Goal: Task Accomplishment & Management: Complete application form

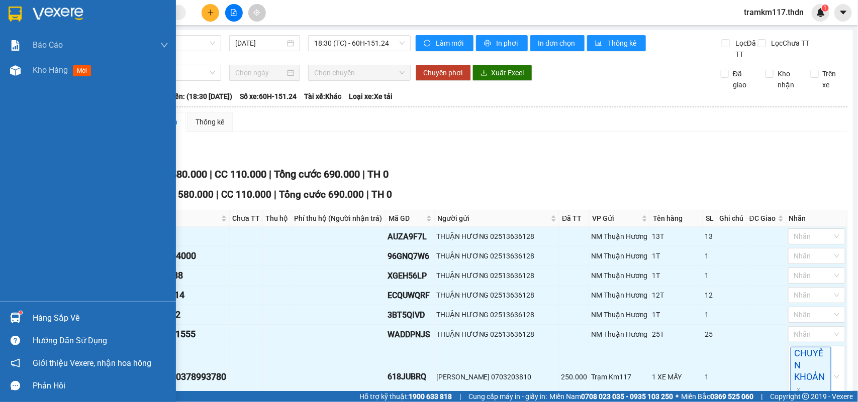
click at [15, 13] on img at bounding box center [15, 14] width 13 height 15
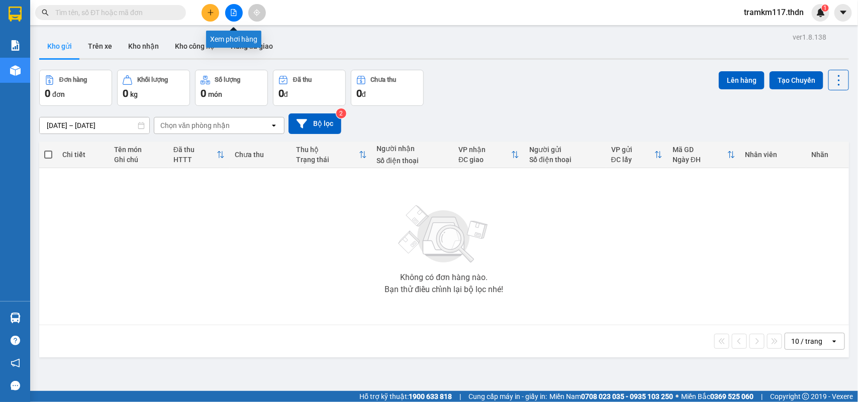
click at [236, 11] on icon "file-add" at bounding box center [234, 12] width 6 height 7
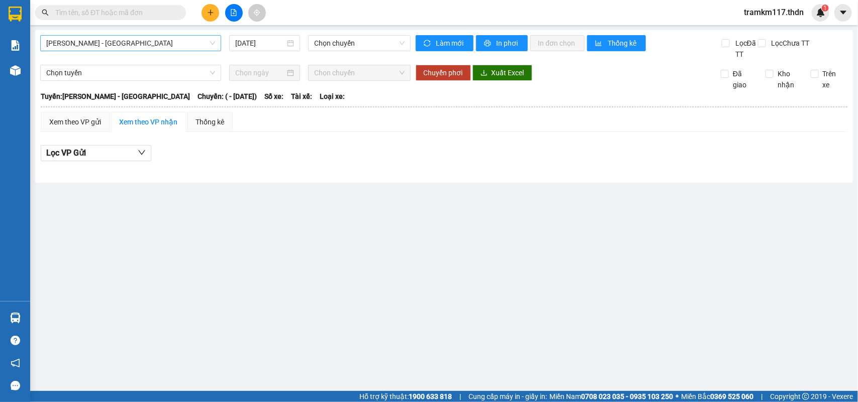
click at [147, 41] on span "[PERSON_NAME] - [GEOGRAPHIC_DATA]" at bounding box center [130, 43] width 169 height 15
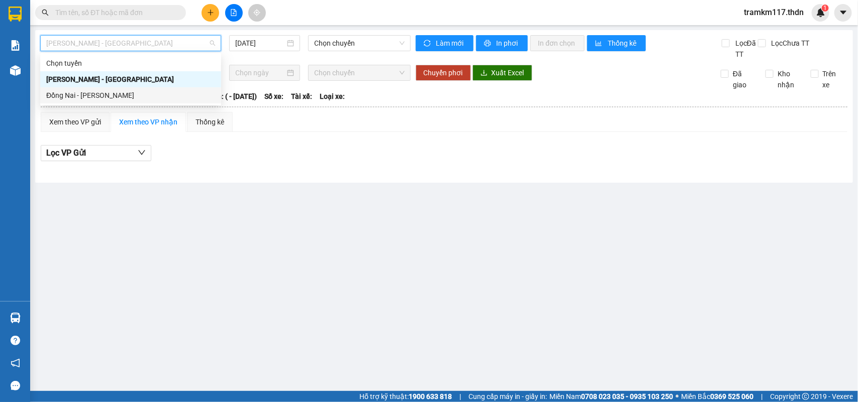
click at [88, 98] on div "Đồng Nai - [PERSON_NAME]" at bounding box center [130, 95] width 169 height 11
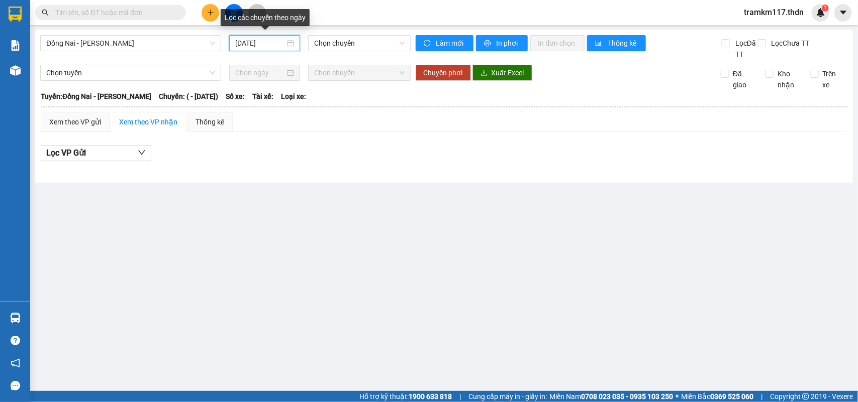
click at [262, 41] on input "[DATE]" at bounding box center [260, 43] width 50 height 11
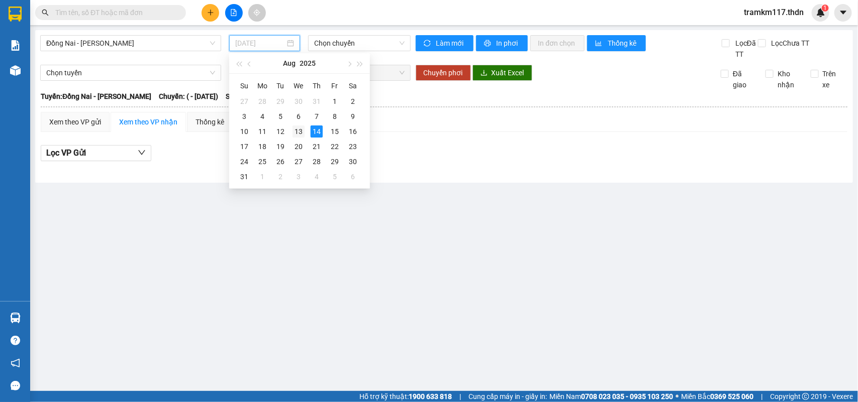
click at [295, 129] on div "13" at bounding box center [298, 132] width 12 height 12
type input "[DATE]"
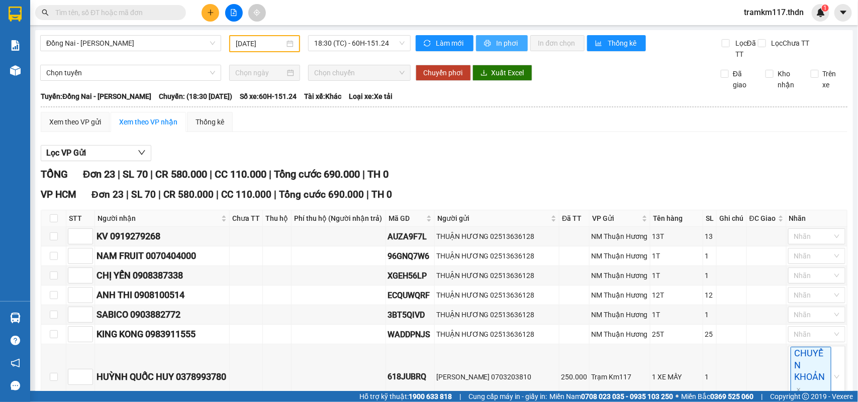
click at [496, 41] on span "In phơi" at bounding box center [507, 43] width 23 height 11
click at [489, 40] on button "In phơi" at bounding box center [502, 43] width 52 height 16
click at [114, 43] on span "Đồng Nai - [PERSON_NAME]" at bounding box center [130, 43] width 169 height 15
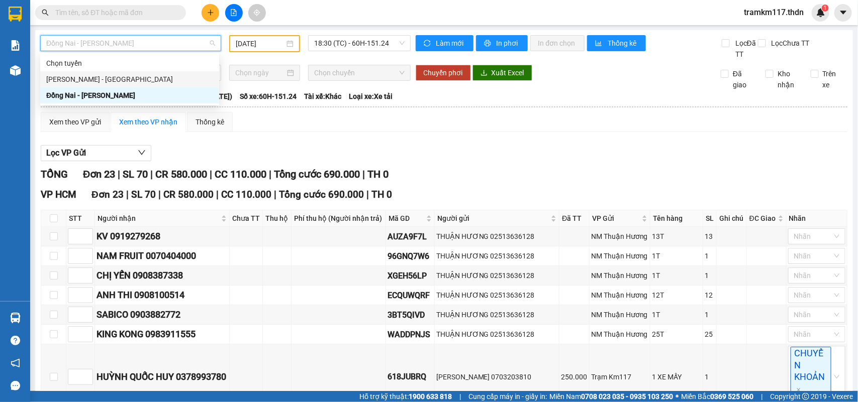
click at [86, 78] on div "[PERSON_NAME] - [GEOGRAPHIC_DATA]" at bounding box center [129, 79] width 167 height 11
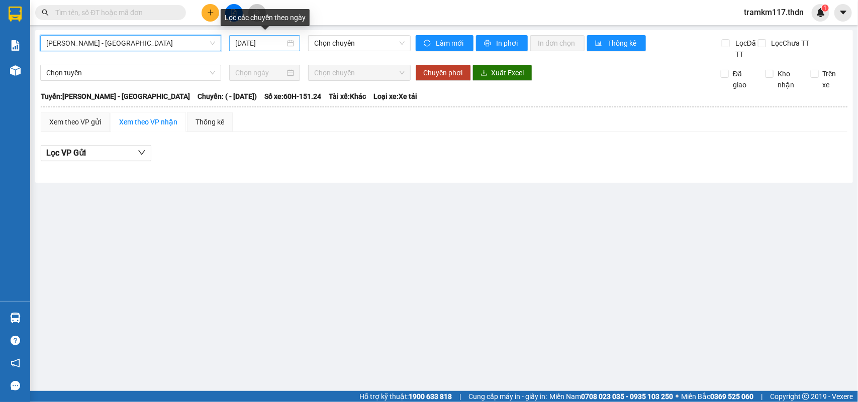
click at [254, 44] on input "14/08/2025" at bounding box center [260, 43] width 50 height 11
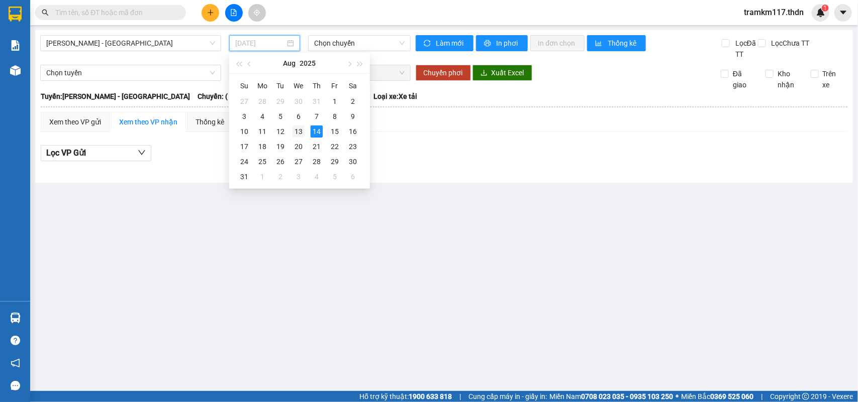
click at [298, 127] on div "13" at bounding box center [298, 132] width 12 height 12
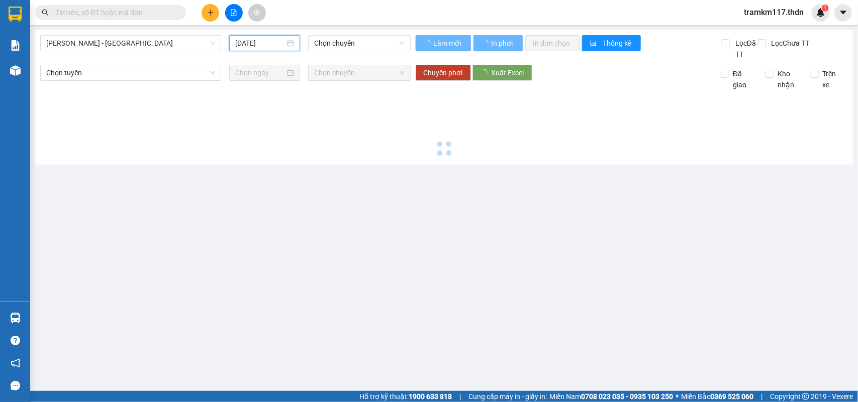
type input "[DATE]"
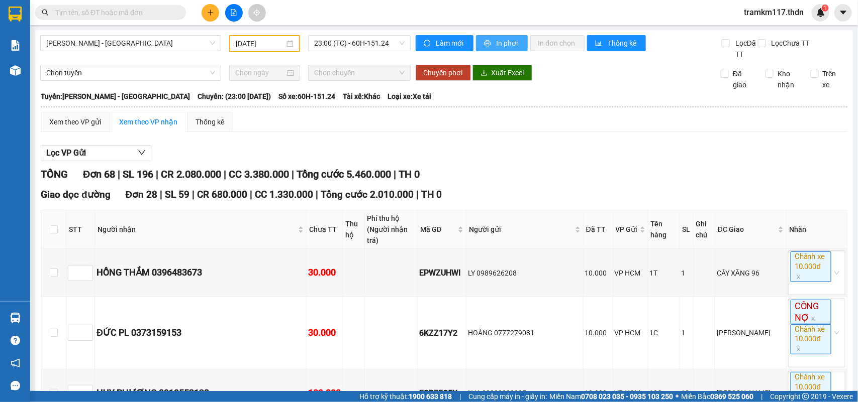
click at [504, 44] on span "In phơi" at bounding box center [507, 43] width 23 height 11
click at [490, 46] on button "In phơi" at bounding box center [502, 43] width 52 height 16
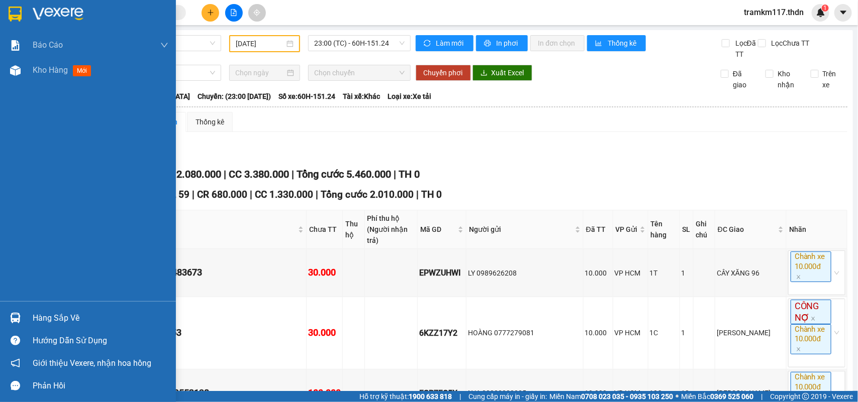
click at [13, 10] on img at bounding box center [15, 14] width 13 height 15
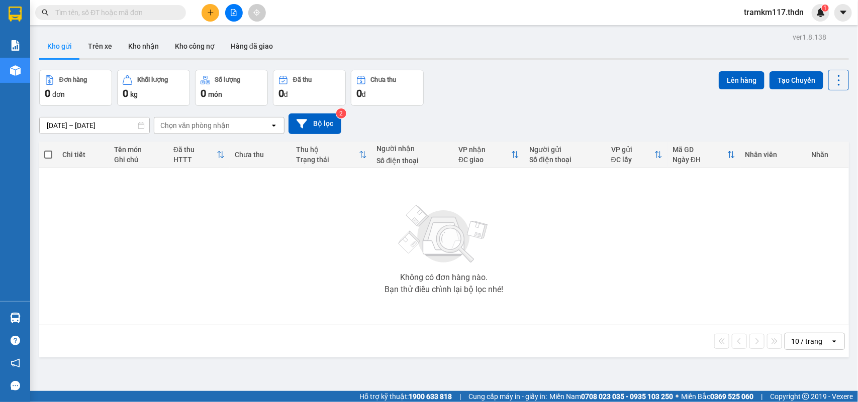
click at [794, 341] on div "10 / trang" at bounding box center [806, 342] width 31 height 10
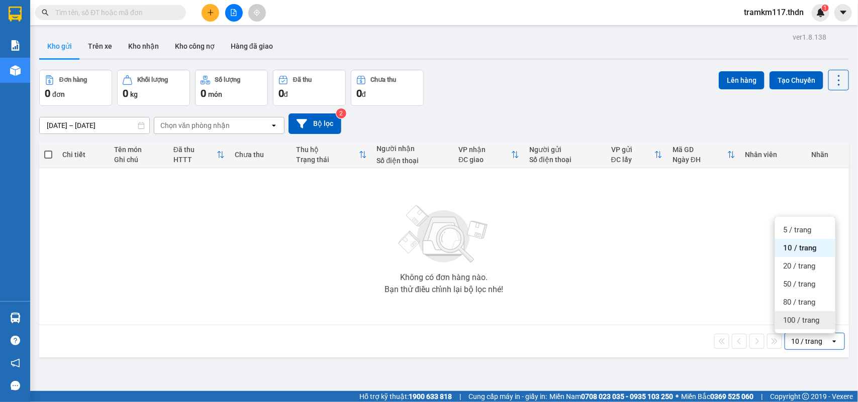
click at [792, 314] on div "100 / trang" at bounding box center [805, 320] width 60 height 18
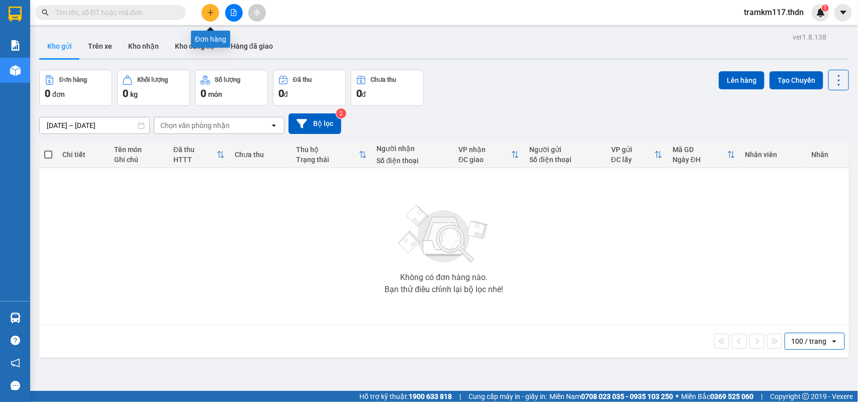
click at [207, 14] on icon "plus" at bounding box center [210, 12] width 7 height 7
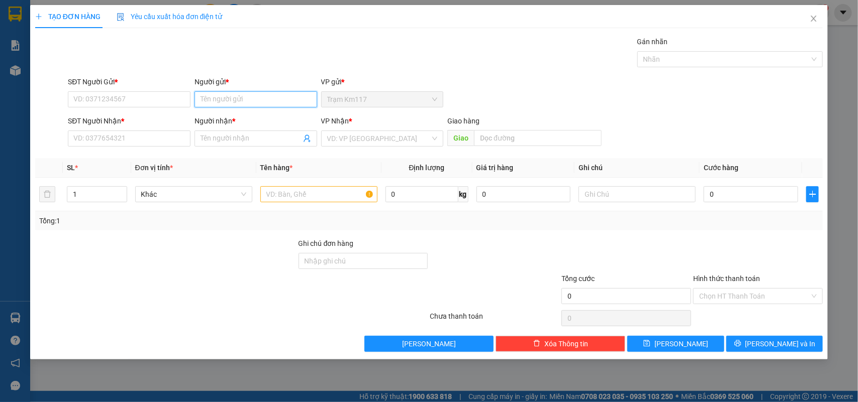
click at [209, 102] on input "Người gửi *" at bounding box center [255, 99] width 123 height 16
type input "minh tú"
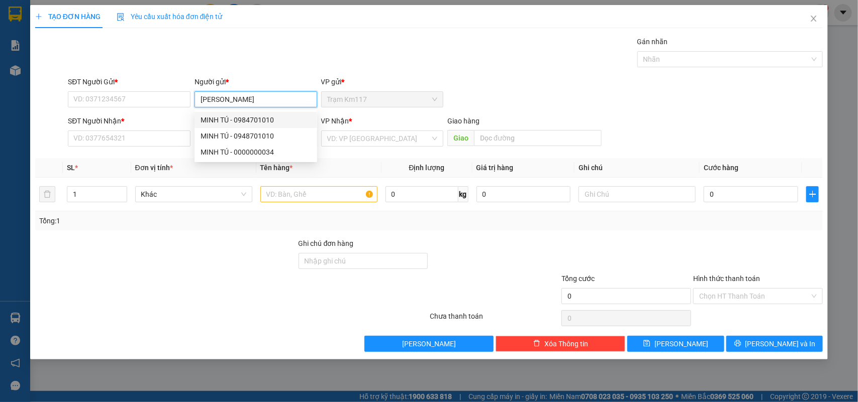
click at [247, 122] on div "MINH TÚ - 0984701010" at bounding box center [255, 120] width 111 height 11
type input "0984701010"
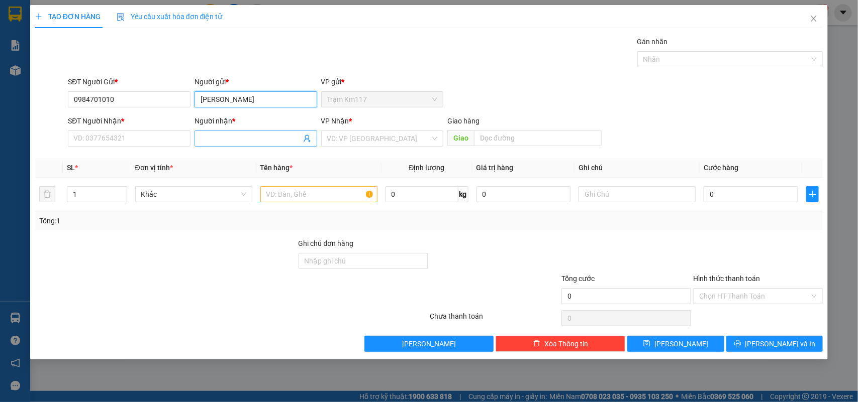
type input "MINH TÚ"
click at [304, 139] on icon "user-add" at bounding box center [307, 139] width 8 height 8
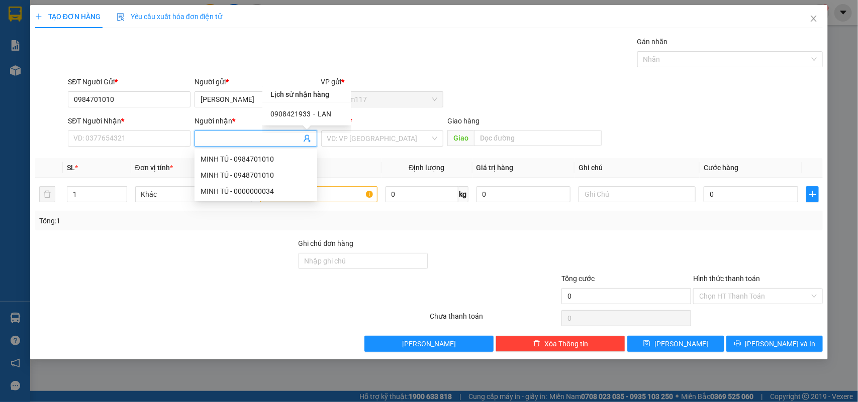
click at [300, 113] on span "0908421933" at bounding box center [290, 114] width 40 height 8
type input "0908421933"
type input "LAN"
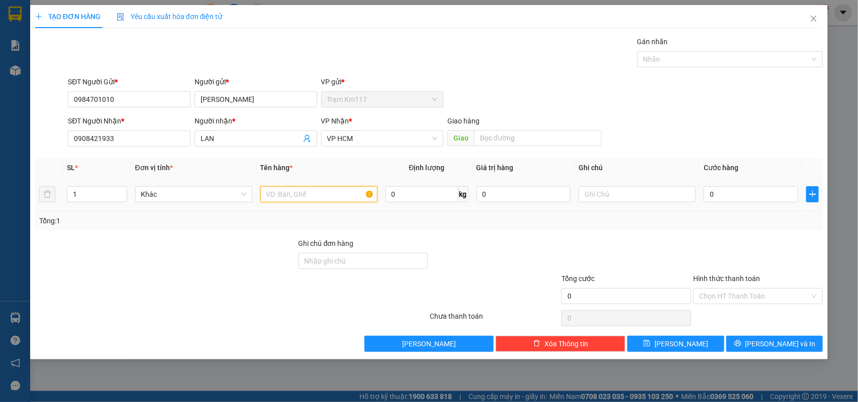
click at [295, 199] on input "text" at bounding box center [318, 194] width 117 height 16
type input "1k"
click at [728, 194] on input "0" at bounding box center [750, 194] width 94 height 16
click at [748, 297] on input "Hình thức thanh toán" at bounding box center [754, 296] width 111 height 15
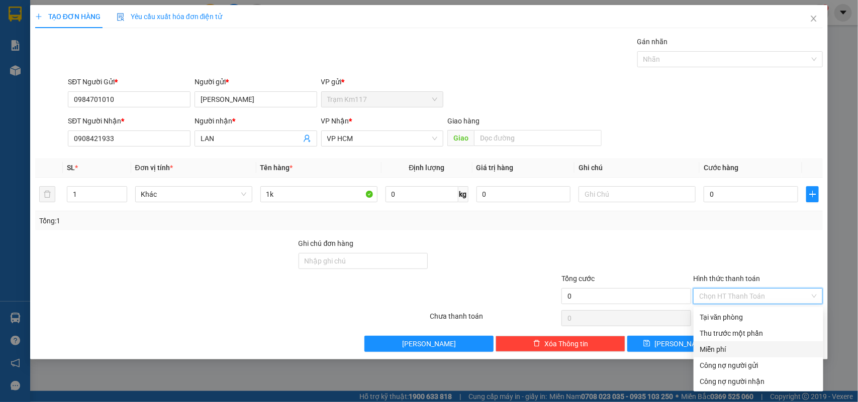
click at [707, 352] on div "Miễn phí" at bounding box center [758, 349] width 118 height 11
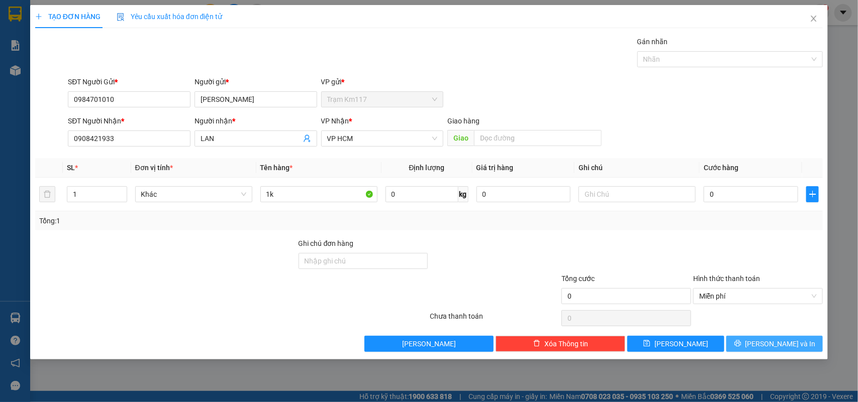
click at [765, 343] on button "Lưu và In" at bounding box center [774, 344] width 96 height 16
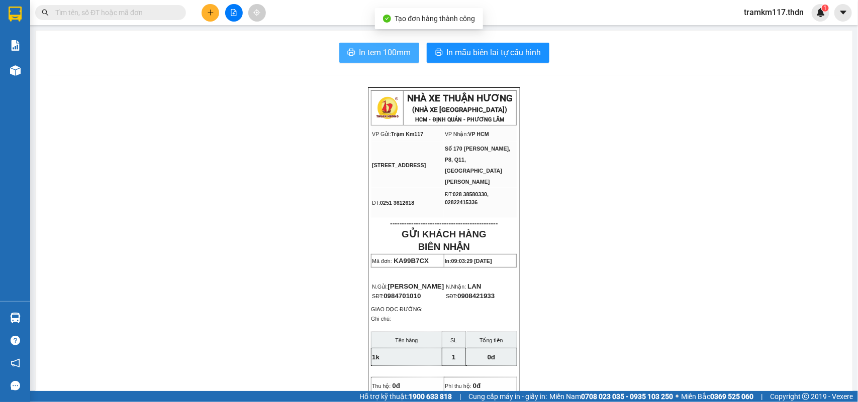
click at [360, 52] on span "In tem 100mm" at bounding box center [385, 52] width 52 height 13
click at [213, 18] on button at bounding box center [210, 13] width 18 height 18
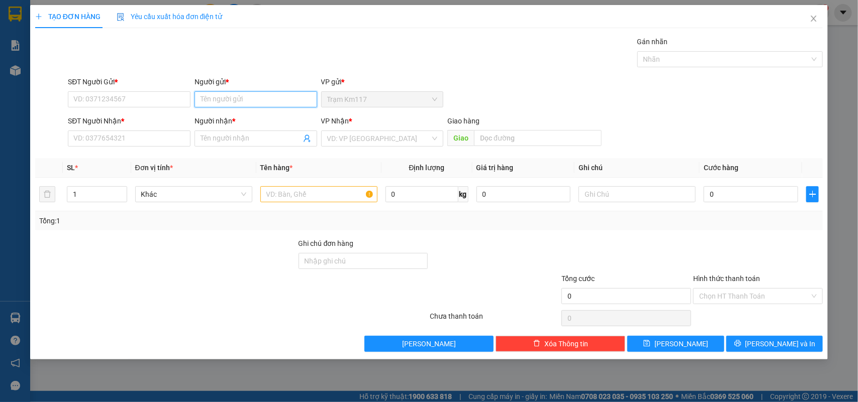
click at [244, 98] on input "Người gửi *" at bounding box center [255, 99] width 123 height 16
type input "phúc"
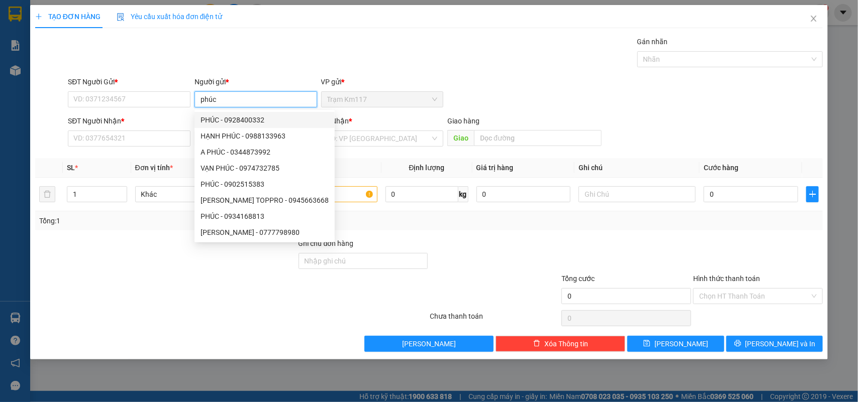
click at [243, 118] on div "PHÚC - 0928400332" at bounding box center [264, 120] width 128 height 11
type input "0928400332"
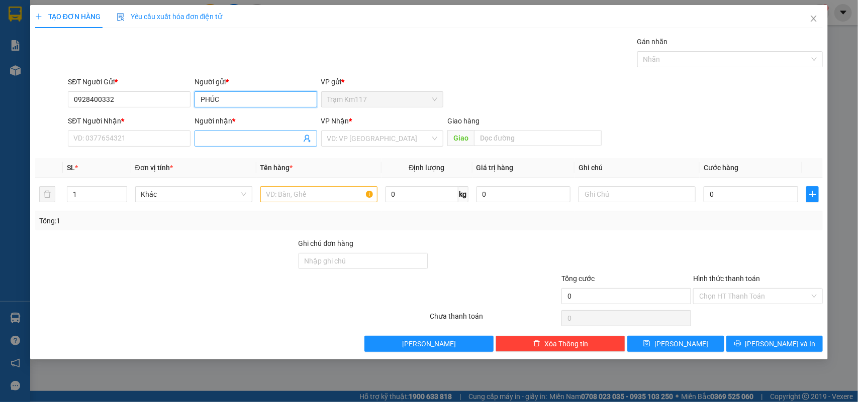
type input "PHÚC"
click at [307, 140] on icon "user-add" at bounding box center [306, 139] width 7 height 8
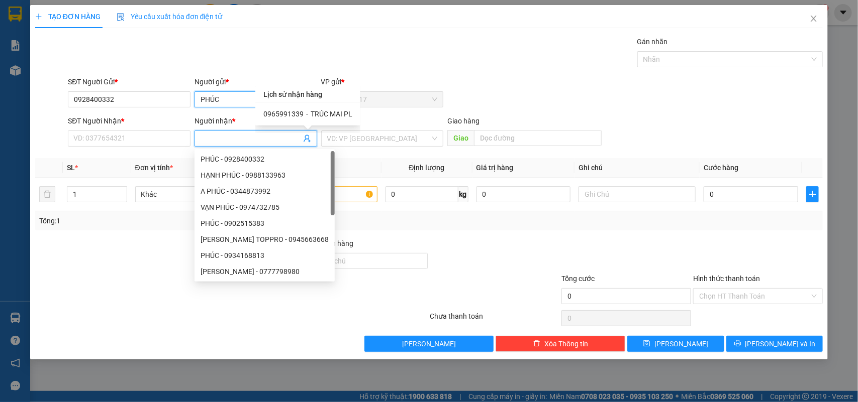
click at [225, 99] on input "PHÚC" at bounding box center [255, 99] width 123 height 16
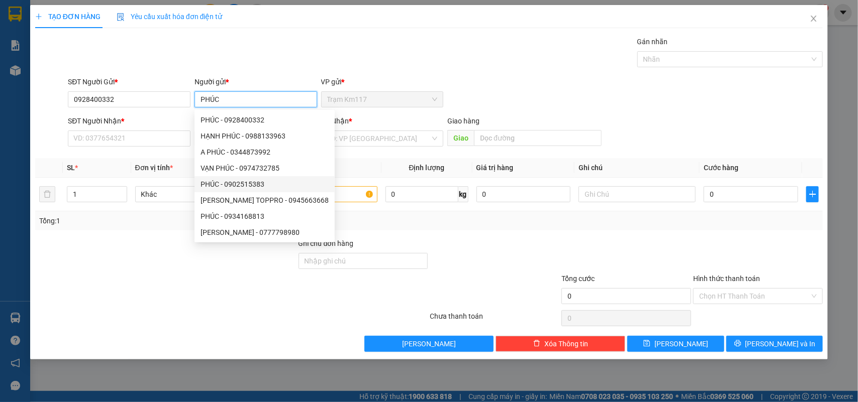
click at [243, 184] on div "PHÚC - 0902515383" at bounding box center [264, 184] width 128 height 11
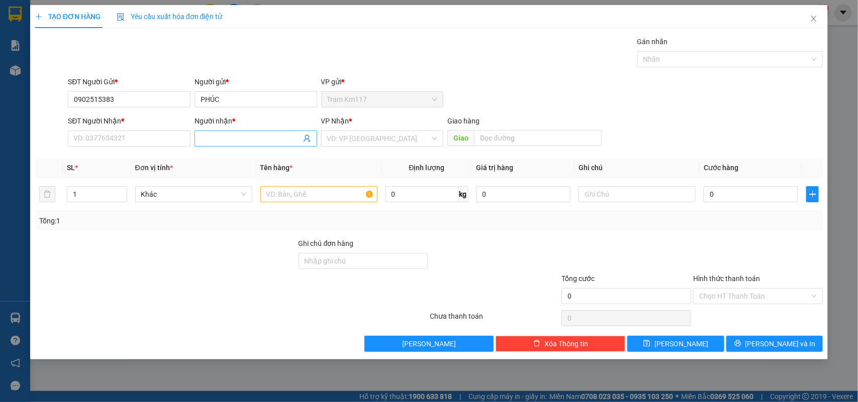
click at [307, 142] on icon "user-add" at bounding box center [307, 139] width 8 height 8
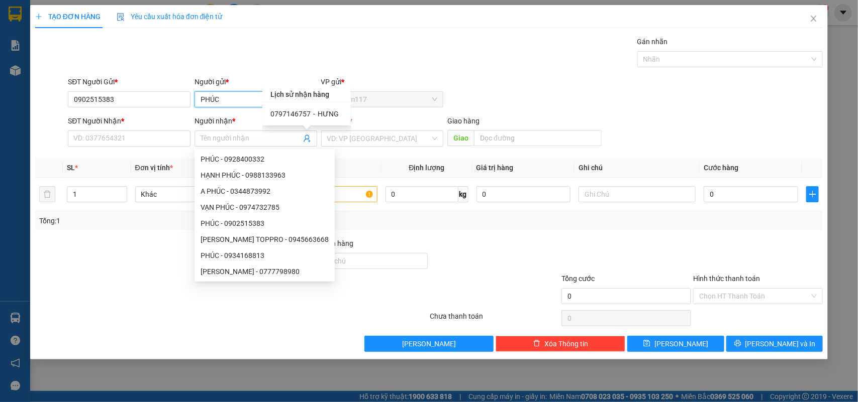
click at [224, 99] on input "PHÚC" at bounding box center [255, 99] width 123 height 16
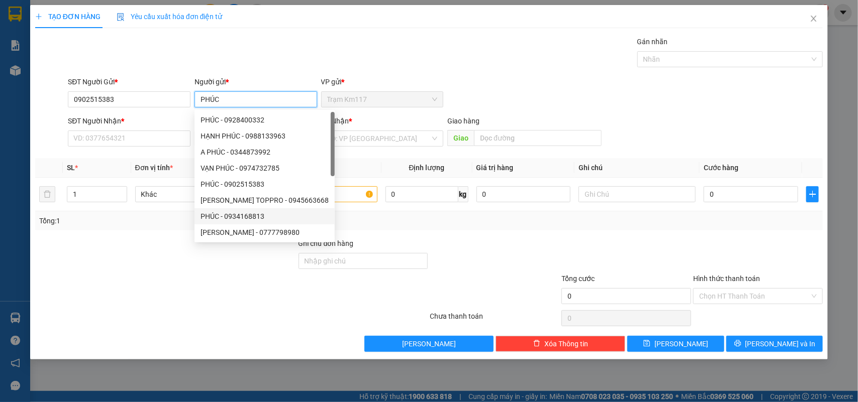
click at [223, 220] on div "PHÚC - 0934168813" at bounding box center [264, 216] width 128 height 11
type input "0934168813"
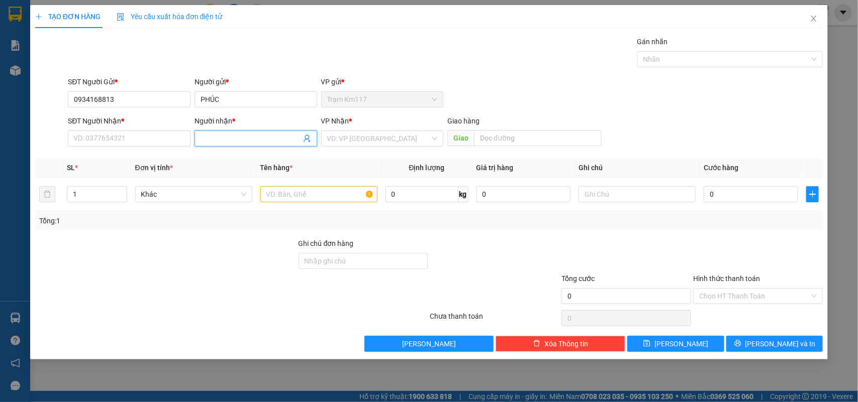
click at [304, 138] on icon "user-add" at bounding box center [307, 139] width 8 height 8
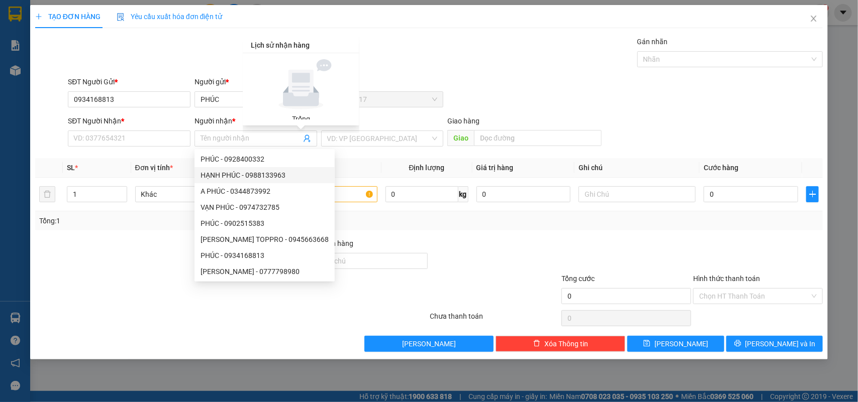
click at [124, 266] on div at bounding box center [165, 255] width 263 height 35
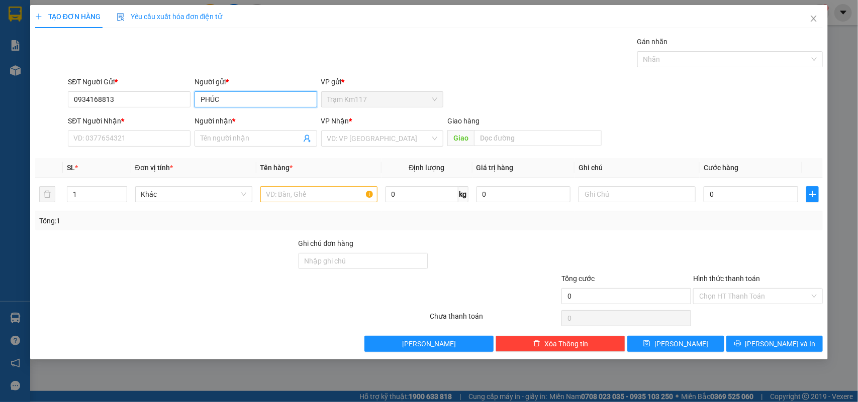
click at [230, 99] on input "PHÚC" at bounding box center [255, 99] width 123 height 16
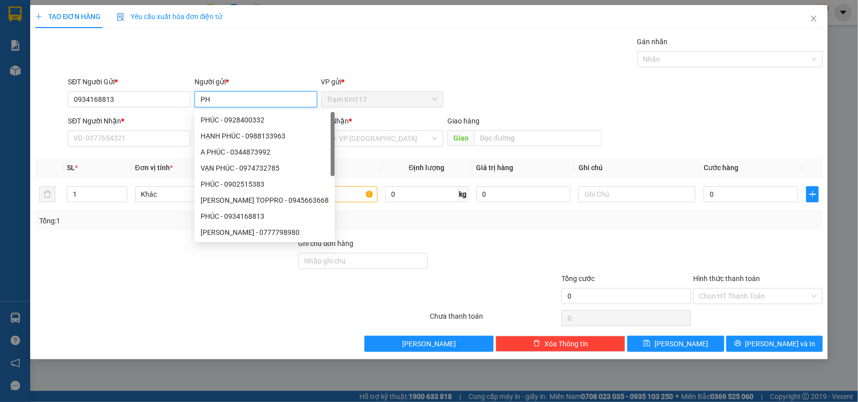
type input "P"
type input "phúc"
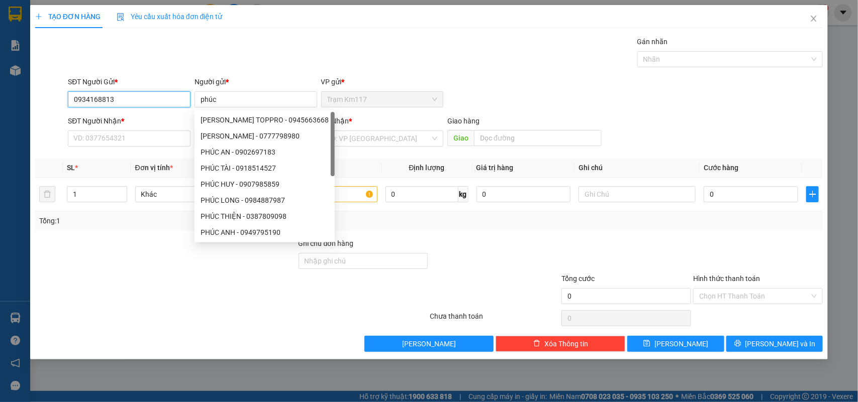
click at [147, 97] on input "0934168813" at bounding box center [129, 99] width 123 height 16
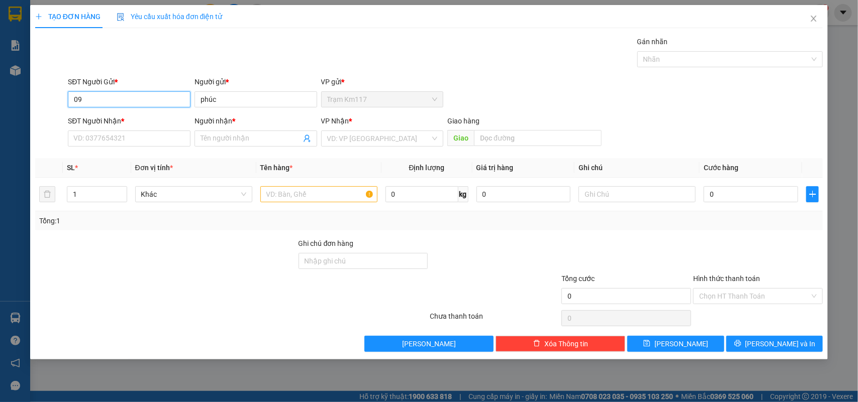
type input "0"
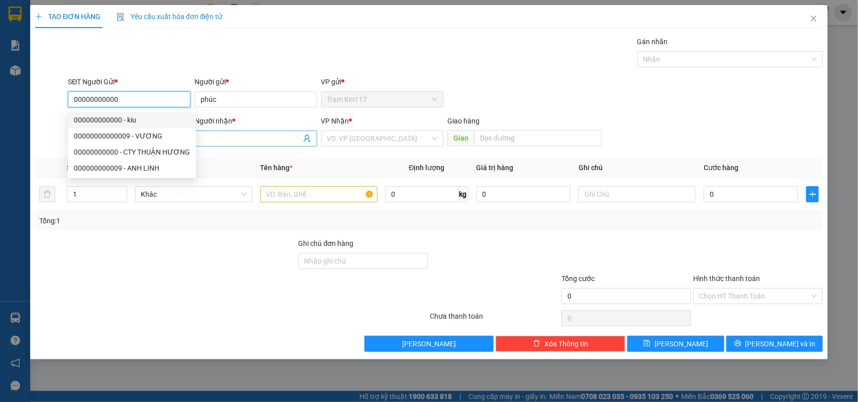
type input "00000000000"
click at [304, 141] on icon "user-add" at bounding box center [306, 139] width 7 height 8
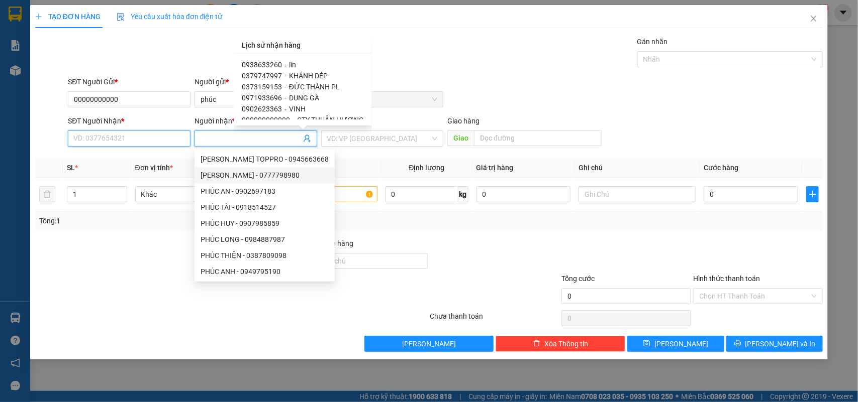
click at [116, 139] on input "SĐT Người Nhận *" at bounding box center [129, 139] width 123 height 16
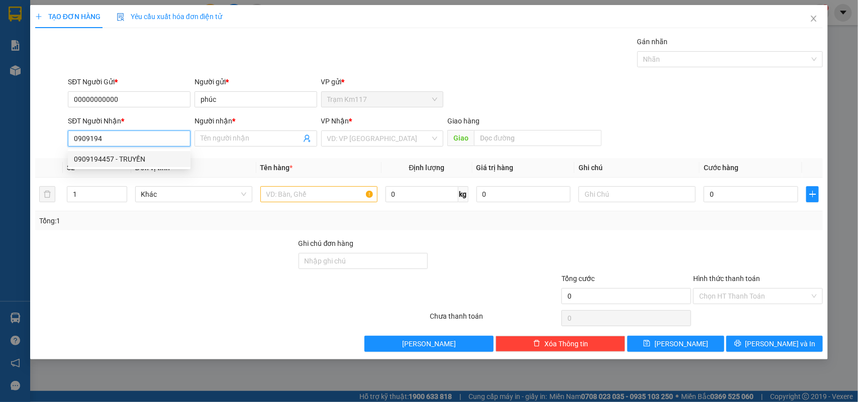
click at [117, 158] on div "0909194457 - TRUYỀN" at bounding box center [129, 159] width 111 height 11
type input "0909194457"
type input "TRUYỀN"
type input "20.000"
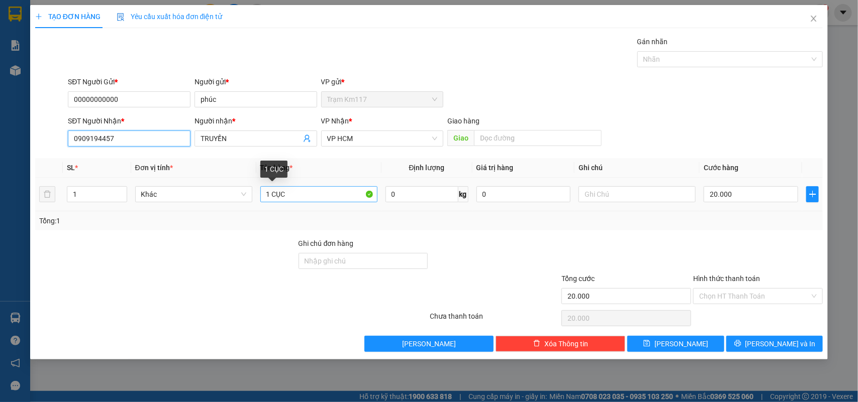
type input "0909194457"
click at [294, 197] on input "1 CỤC" at bounding box center [318, 194] width 117 height 16
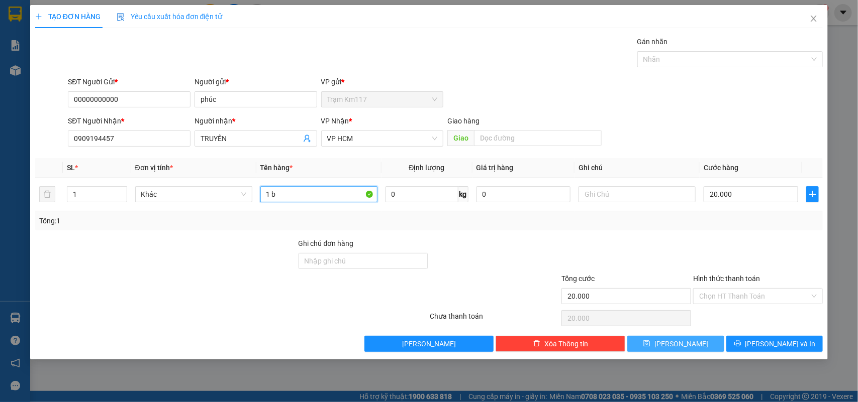
type input "1 b"
click at [678, 343] on span "Lưu" at bounding box center [681, 344] width 54 height 11
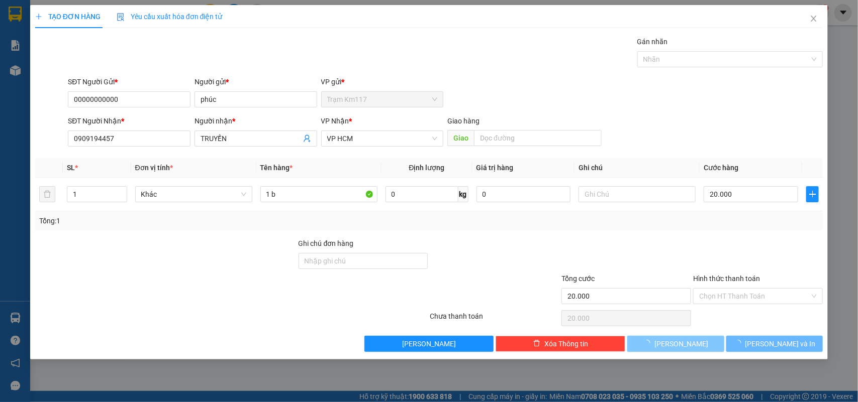
type input "0"
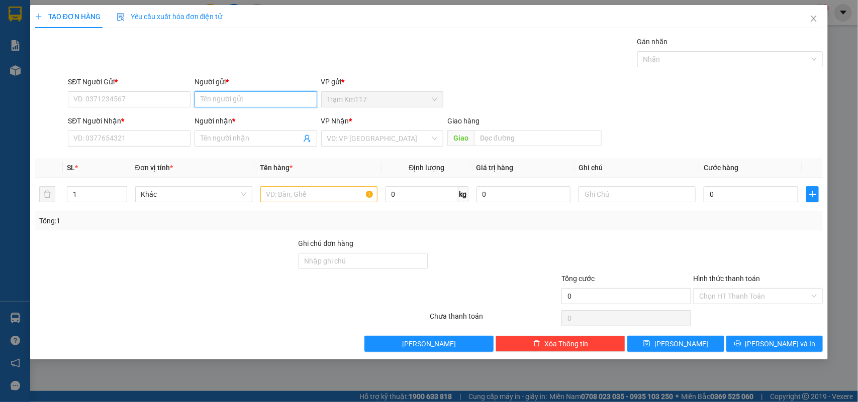
click at [244, 98] on input "Người gửi *" at bounding box center [255, 99] width 123 height 16
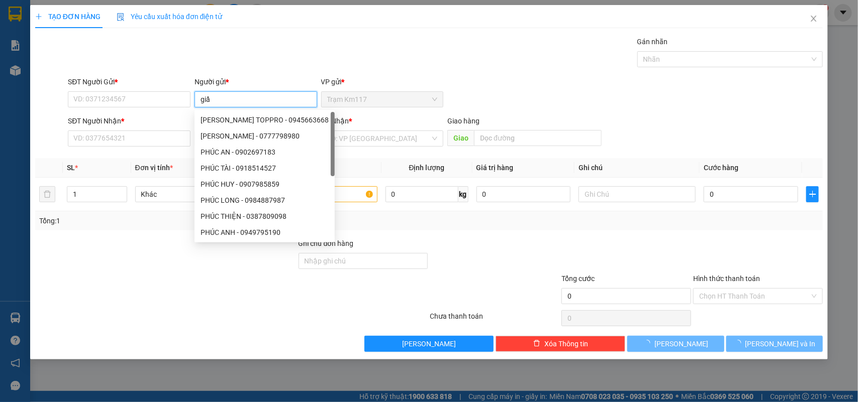
type input "giầy"
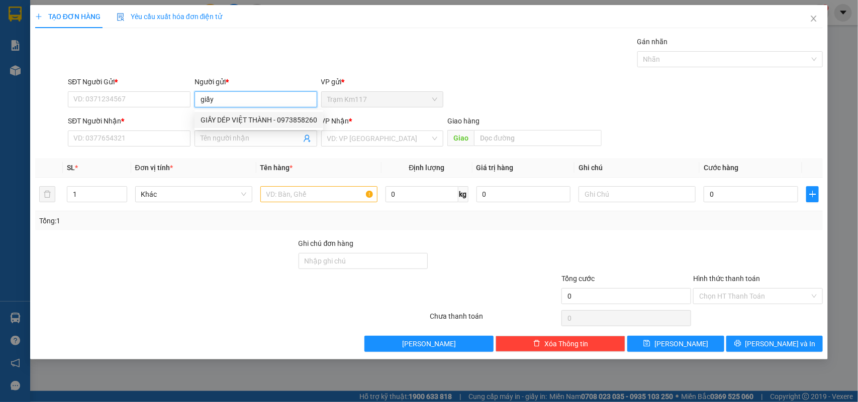
click at [250, 117] on div "GIẦY DÉP VIỆT THÀNH - 0973858260" at bounding box center [258, 120] width 117 height 11
type input "0973858260"
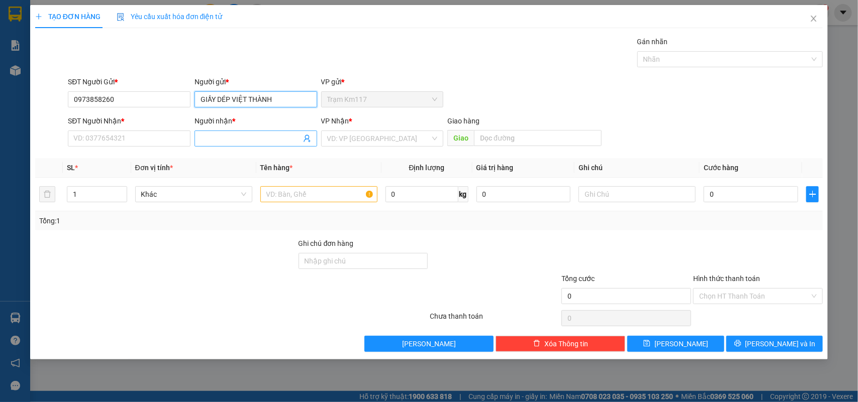
type input "GIẦY DÉP VIỆT THÀNH"
click at [308, 138] on icon "user-add" at bounding box center [306, 139] width 7 height 8
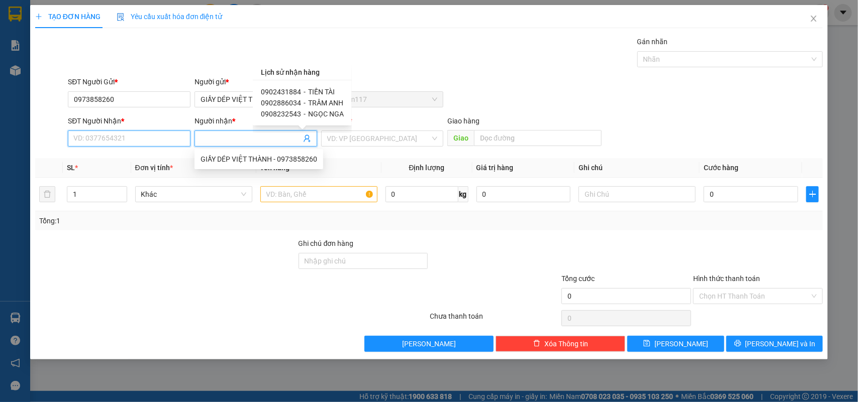
click at [132, 135] on input "SĐT Người Nhận *" at bounding box center [129, 139] width 123 height 16
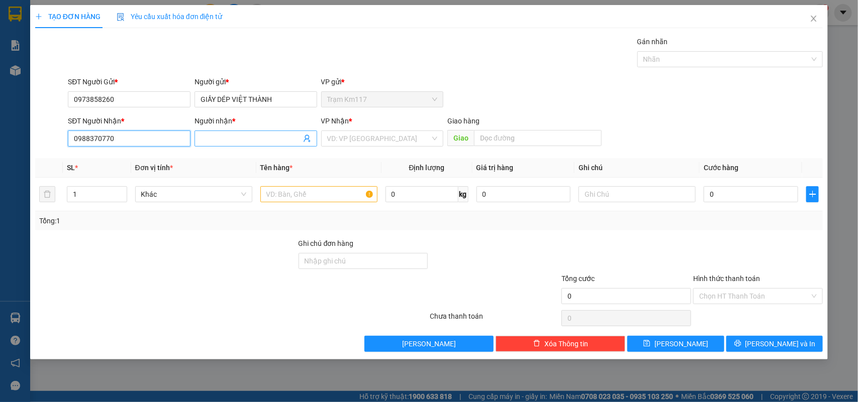
type input "0988370770"
click at [220, 137] on input "Người nhận *" at bounding box center [250, 138] width 100 height 11
click at [306, 140] on icon "user-add" at bounding box center [307, 139] width 8 height 8
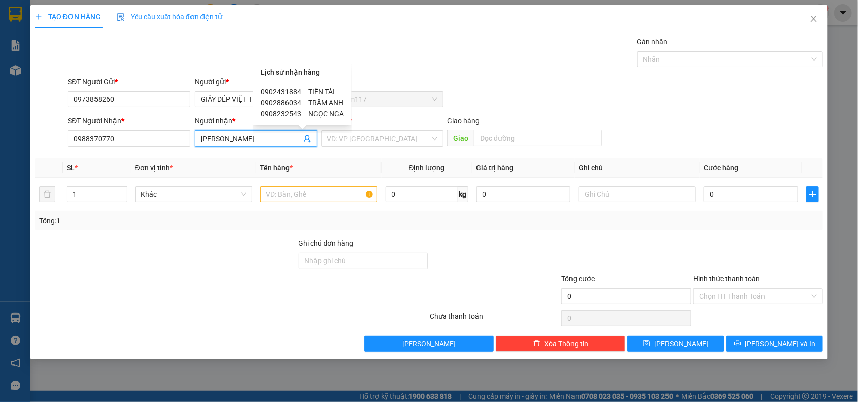
scroll to position [1, 0]
type input "khả vân"
click at [128, 139] on input "0988370770" at bounding box center [129, 139] width 123 height 16
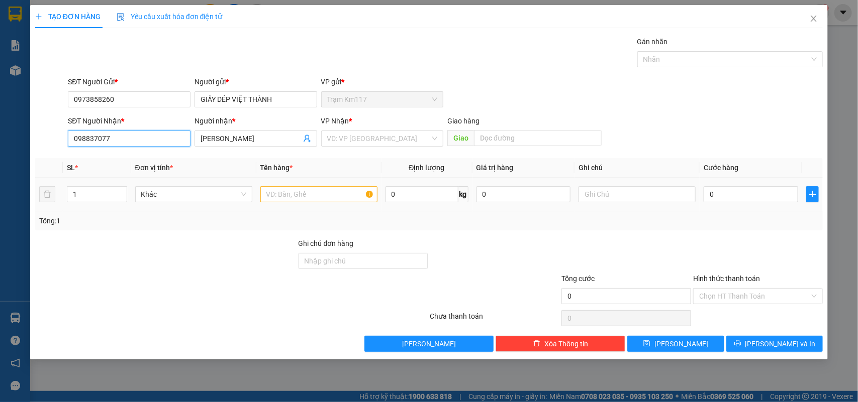
type input "098837077"
click at [279, 193] on input "text" at bounding box center [318, 194] width 117 height 16
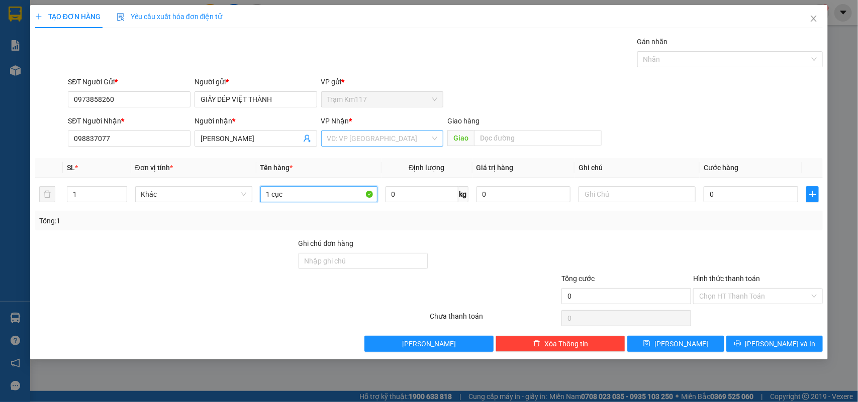
type input "1 cục"
click at [378, 139] on input "search" at bounding box center [378, 138] width 103 height 15
click at [349, 161] on div "VP HCM" at bounding box center [382, 159] width 111 height 11
click at [737, 295] on input "Hình thức thanh toán" at bounding box center [754, 296] width 111 height 15
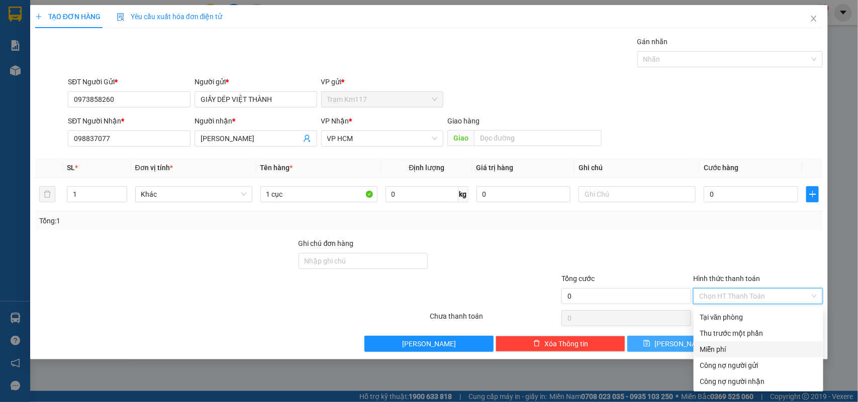
click at [716, 345] on div "Miễn phí" at bounding box center [758, 349] width 118 height 11
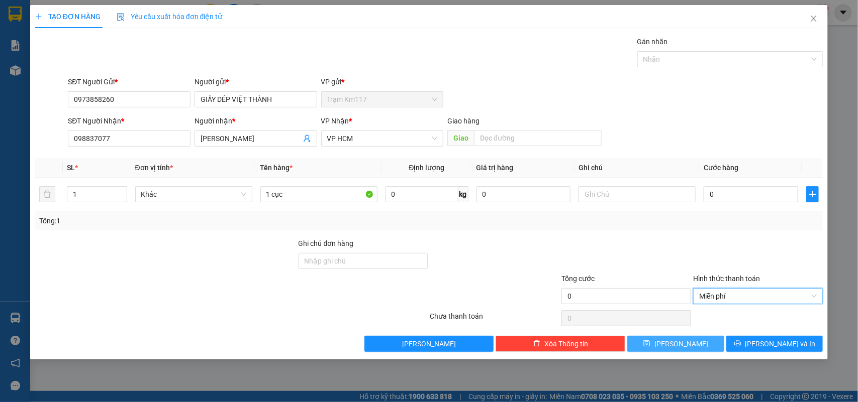
click at [686, 347] on span "Lưu" at bounding box center [681, 344] width 54 height 11
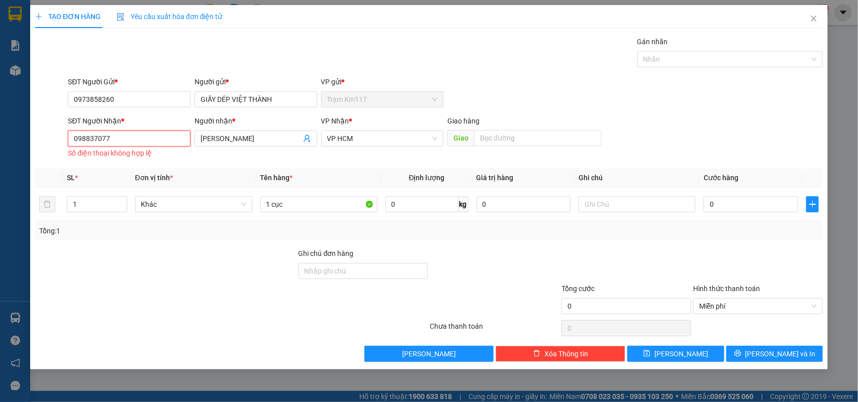
click at [127, 137] on input "098837077" at bounding box center [129, 139] width 123 height 16
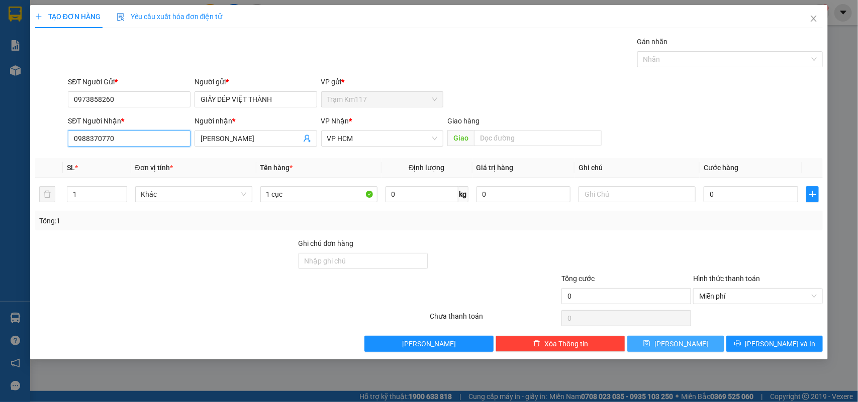
type input "0988370770"
click at [699, 343] on button "Lưu" at bounding box center [675, 344] width 96 height 16
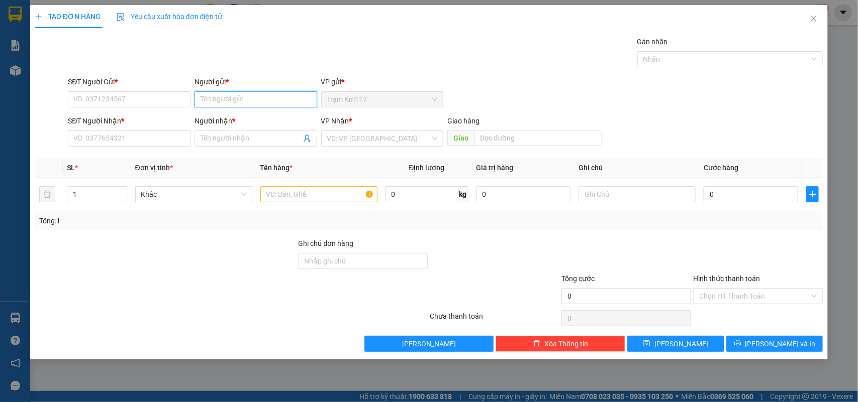
click at [225, 98] on input "Người gửi *" at bounding box center [255, 99] width 123 height 16
click at [166, 98] on input "SĐT Người Gửi *" at bounding box center [129, 99] width 123 height 16
type input "0834190900"
click at [231, 97] on input "Người gửi *" at bounding box center [255, 99] width 123 height 16
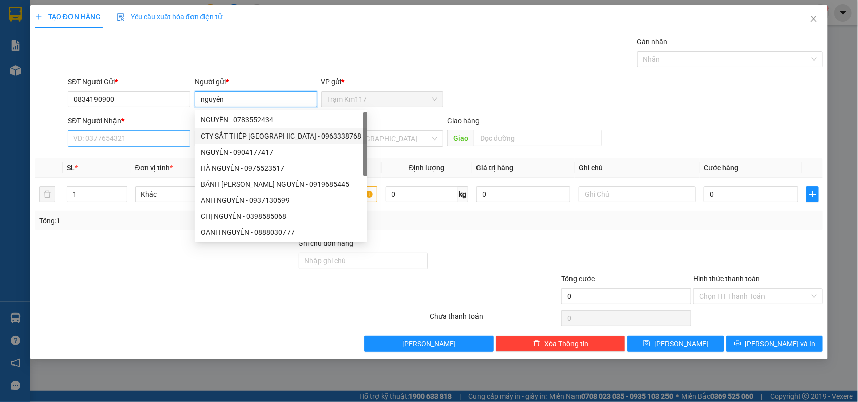
type input "nguyên"
click at [133, 140] on input "SĐT Người Nhận *" at bounding box center [129, 139] width 123 height 16
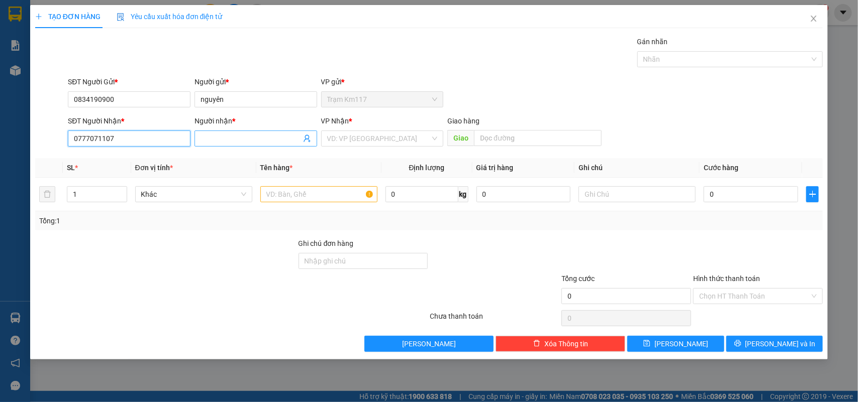
type input "0777071107"
click at [215, 141] on input "Người nhận *" at bounding box center [250, 138] width 100 height 11
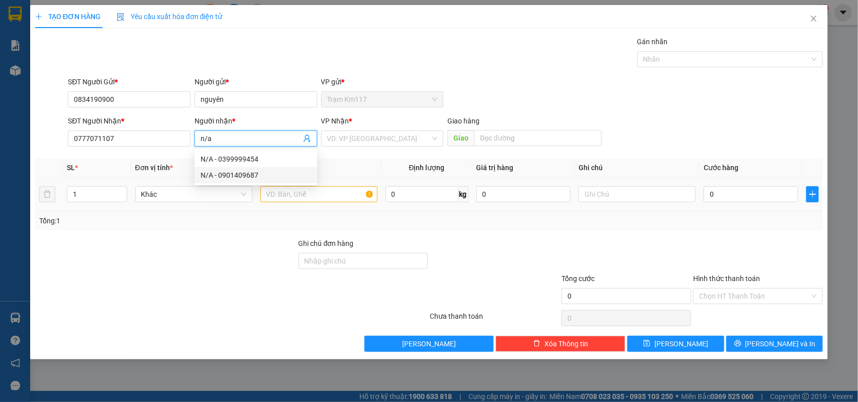
type input "n/a"
click at [292, 193] on input "text" at bounding box center [318, 194] width 117 height 16
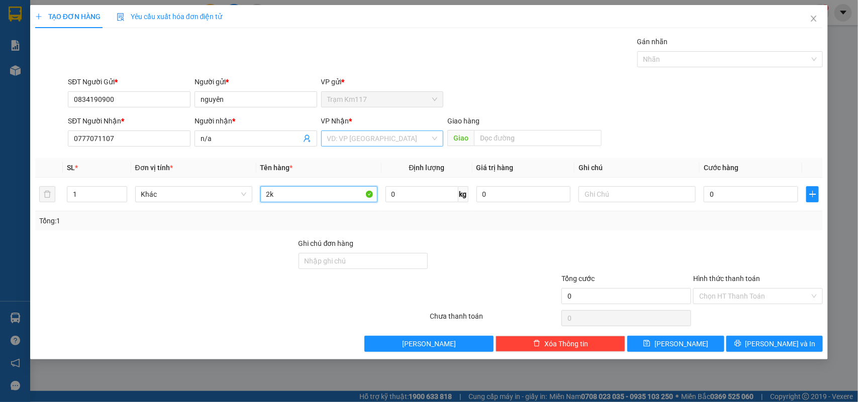
type input "2k"
click at [358, 139] on input "search" at bounding box center [378, 138] width 103 height 15
click at [339, 154] on div "VP HCM" at bounding box center [382, 159] width 111 height 11
click at [726, 197] on input "0" at bounding box center [750, 194] width 94 height 16
type input "1"
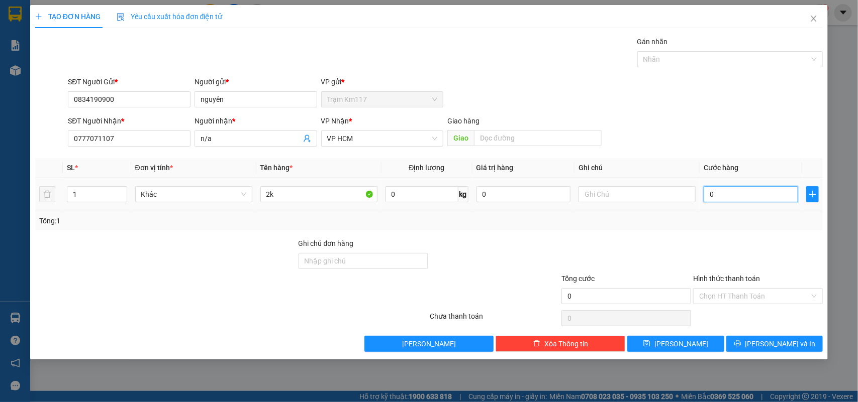
type input "1"
type input "14"
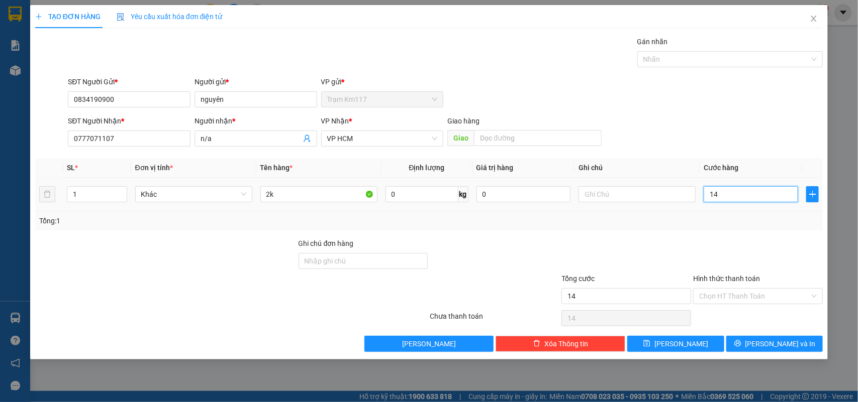
type input "140"
type input "1.400"
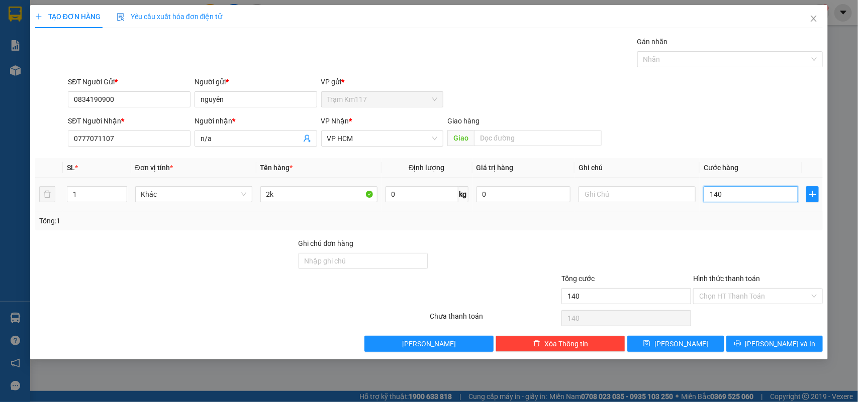
type input "1.400"
type input "14.000"
type input "140.000"
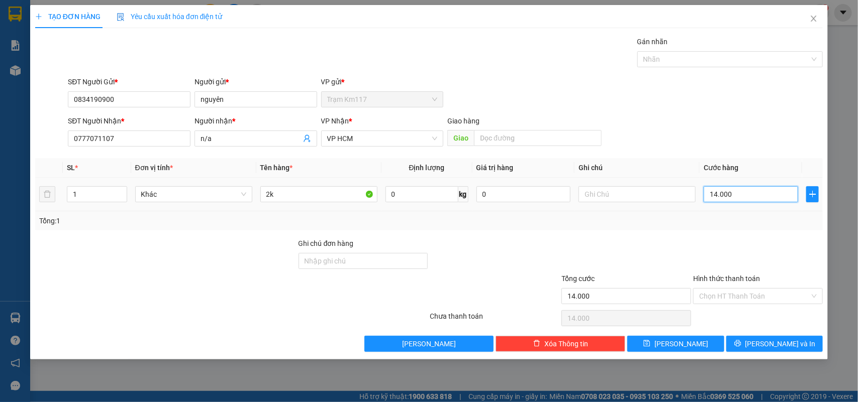
type input "140.000"
click at [751, 343] on button "Lưu và In" at bounding box center [774, 344] width 96 height 16
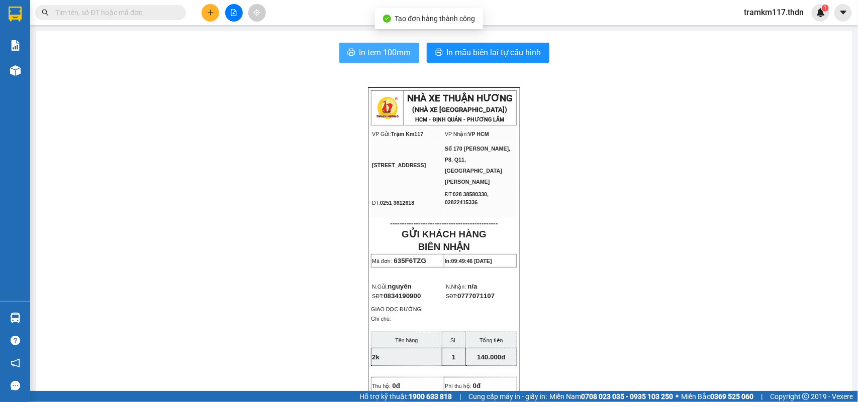
click at [384, 48] on span "In tem 100mm" at bounding box center [385, 52] width 52 height 13
click at [206, 8] on button at bounding box center [210, 13] width 18 height 18
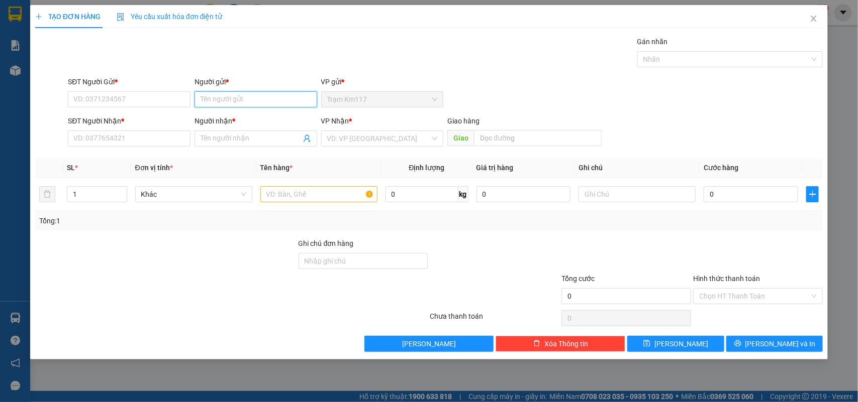
click at [240, 102] on input "Người gửi *" at bounding box center [255, 99] width 123 height 16
click at [239, 101] on input "hồ bắt" at bounding box center [255, 99] width 123 height 16
type input "h"
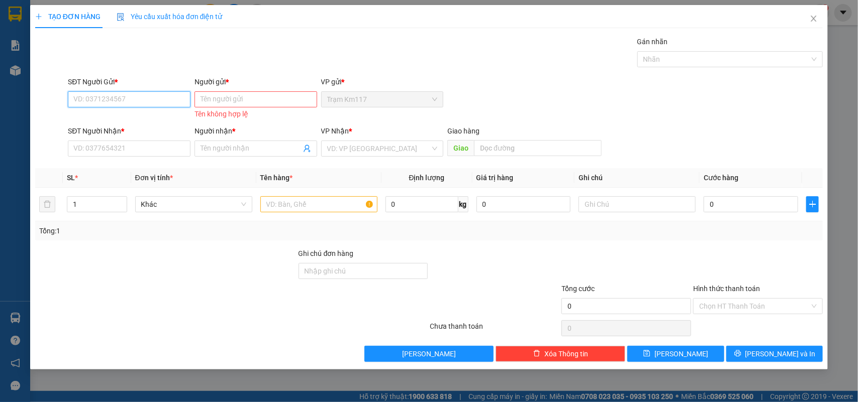
click at [149, 98] on input "SĐT Người Gửi *" at bounding box center [129, 99] width 123 height 16
type input "0941683738"
click at [251, 104] on input "Người gửi *" at bounding box center [255, 99] width 123 height 16
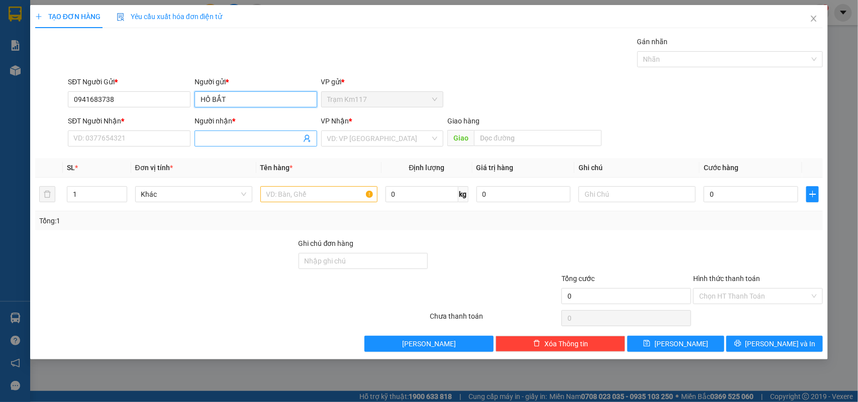
type input "HỒ BẮT"
click at [305, 141] on icon "user-add" at bounding box center [307, 139] width 8 height 8
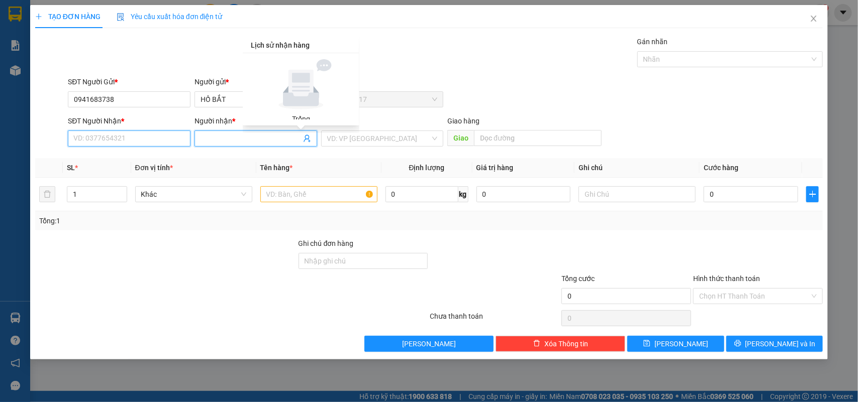
click at [141, 141] on input "SĐT Người Nhận *" at bounding box center [129, 139] width 123 height 16
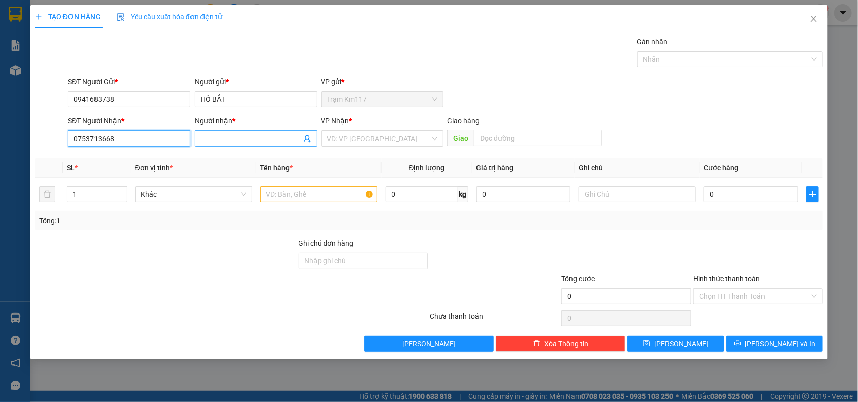
type input "0753713668"
click at [241, 140] on input "Người nhận *" at bounding box center [250, 138] width 100 height 11
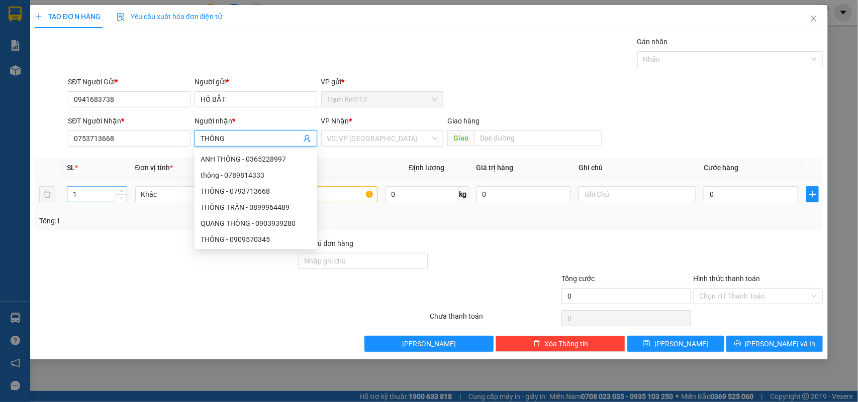
type input "THÔNG"
click at [84, 194] on input "1" at bounding box center [96, 194] width 59 height 15
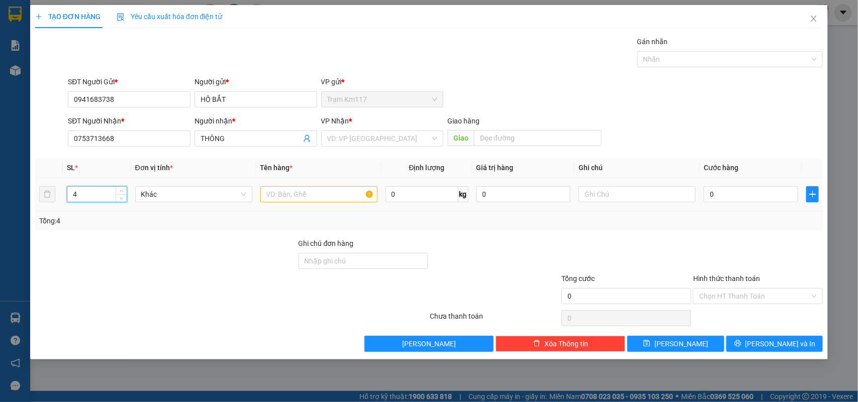
type input "4"
click at [309, 194] on input "text" at bounding box center [318, 194] width 117 height 16
type input "4K"
click at [353, 138] on input "search" at bounding box center [378, 138] width 103 height 15
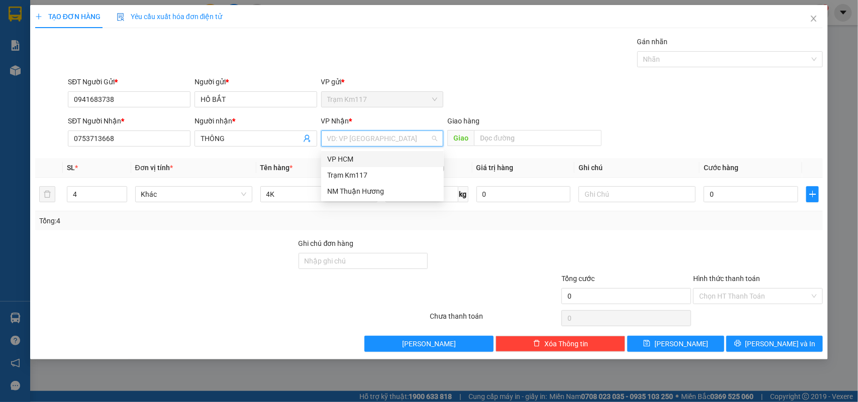
click at [345, 159] on div "VP HCM" at bounding box center [382, 159] width 111 height 11
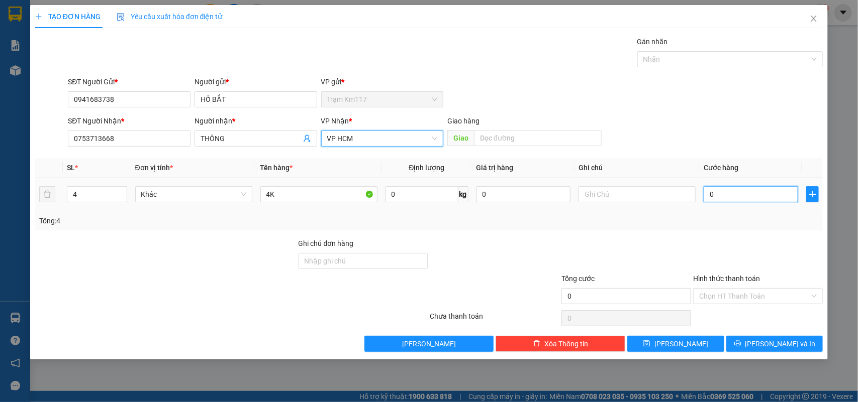
click at [731, 200] on input "0" at bounding box center [750, 194] width 94 height 16
type input "4"
type input "40"
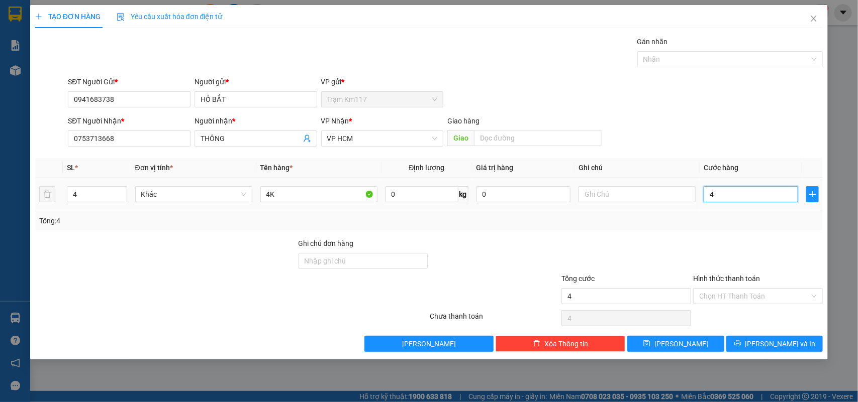
type input "40"
type input "400"
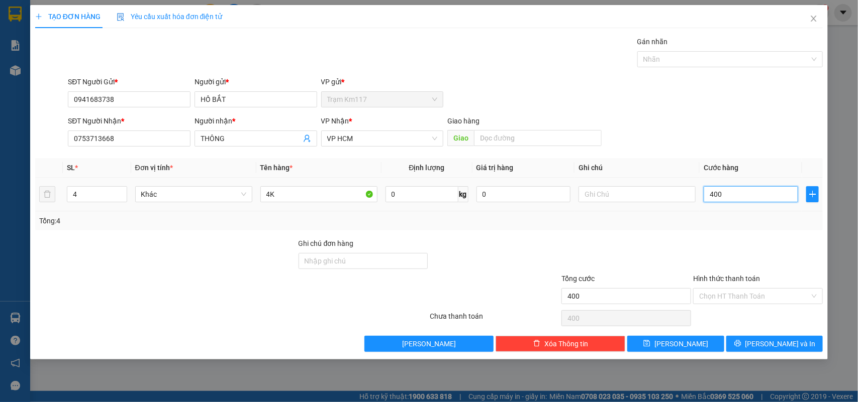
type input "4.000"
type input "40.000"
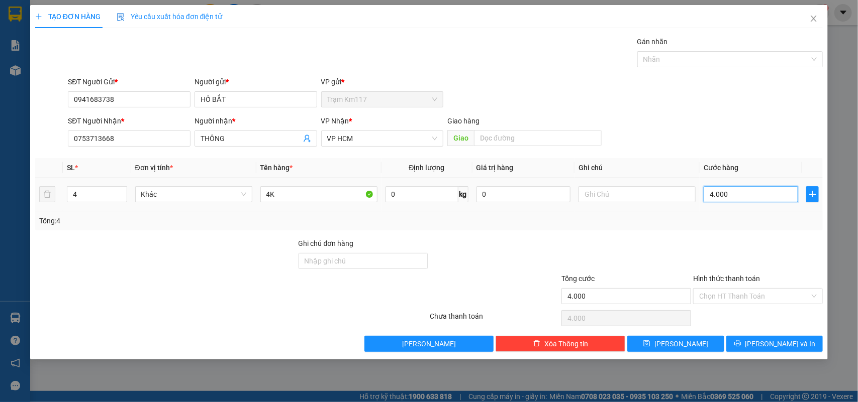
type input "40.000"
type input "400.000"
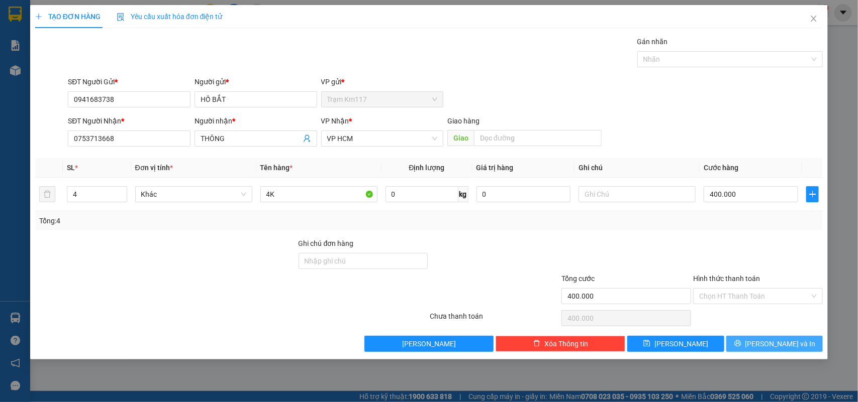
click at [752, 344] on button "Lưu và In" at bounding box center [774, 344] width 96 height 16
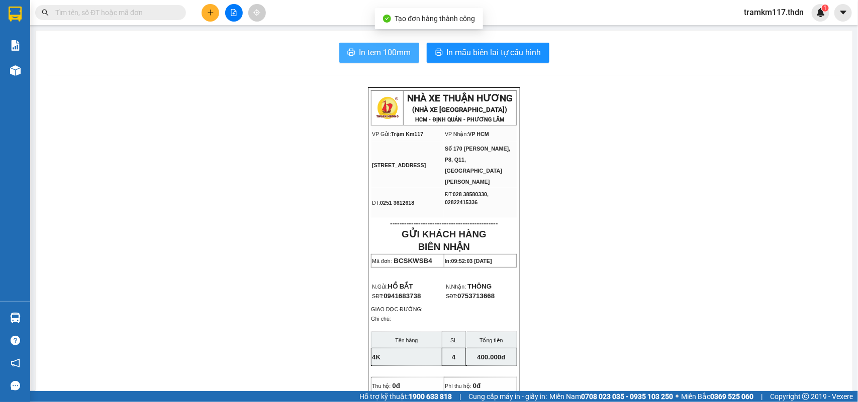
click at [378, 58] on span "In tem 100mm" at bounding box center [385, 52] width 52 height 13
click at [212, 13] on icon "plus" at bounding box center [210, 12] width 7 height 7
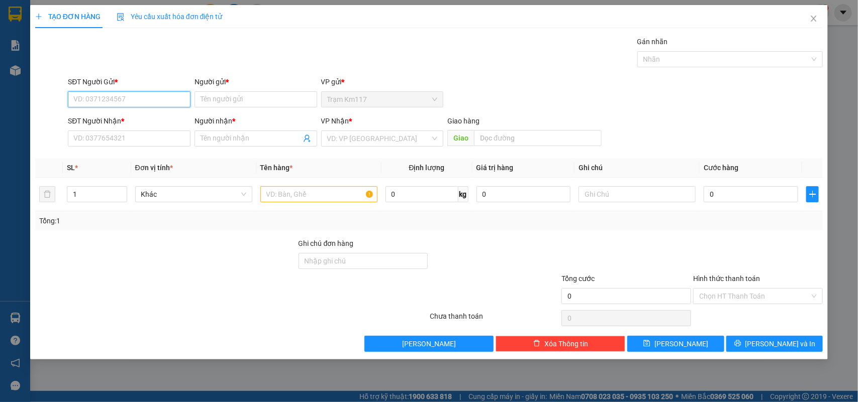
click at [162, 101] on input "SĐT Người Gửi *" at bounding box center [129, 99] width 123 height 16
click at [127, 119] on div "0984141592 - KỸ MỸ" at bounding box center [129, 120] width 111 height 11
type input "0984141592"
type input "KỸ MỸ"
type input "0903000820"
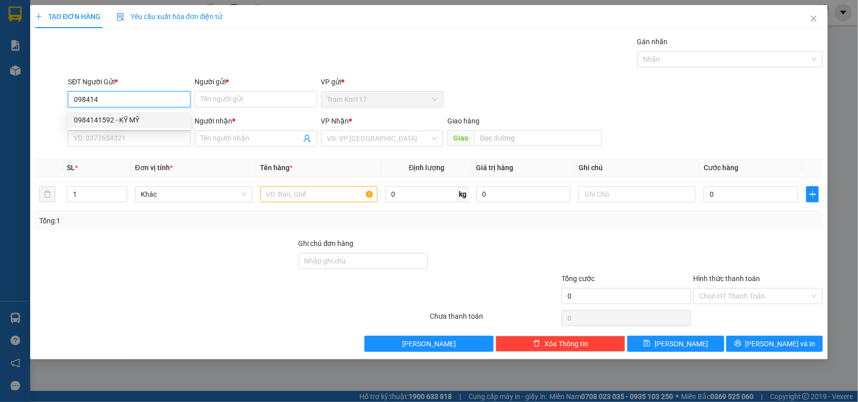
type input "ANH VĂN"
type input "120.000"
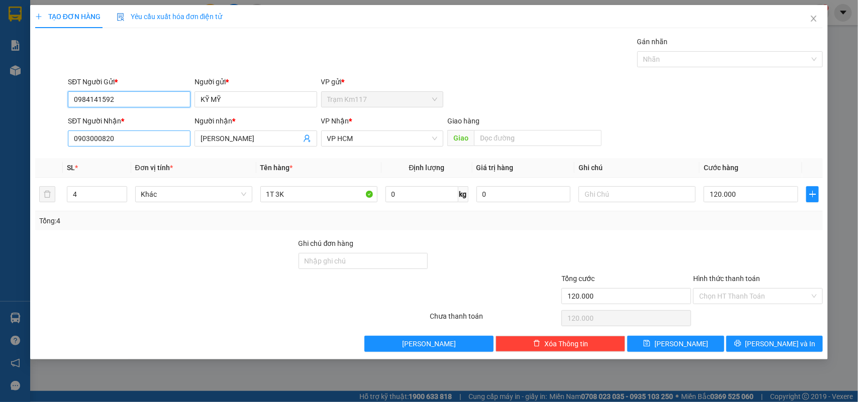
type input "0984141592"
click at [134, 139] on input "0903000820" at bounding box center [129, 139] width 123 height 16
type input "0"
type input "0949252279"
click at [244, 137] on input "ANH VĂN" at bounding box center [250, 138] width 100 height 11
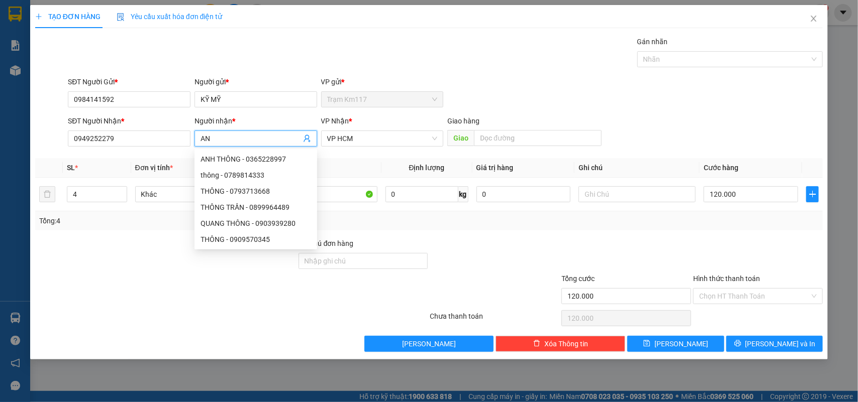
type input "A"
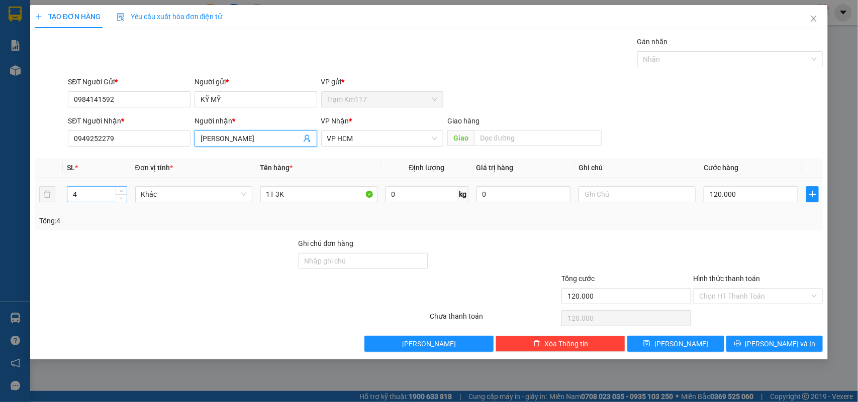
type input "NGUYỄN GIANG"
click at [88, 195] on input "4" at bounding box center [96, 194] width 59 height 15
type input "1"
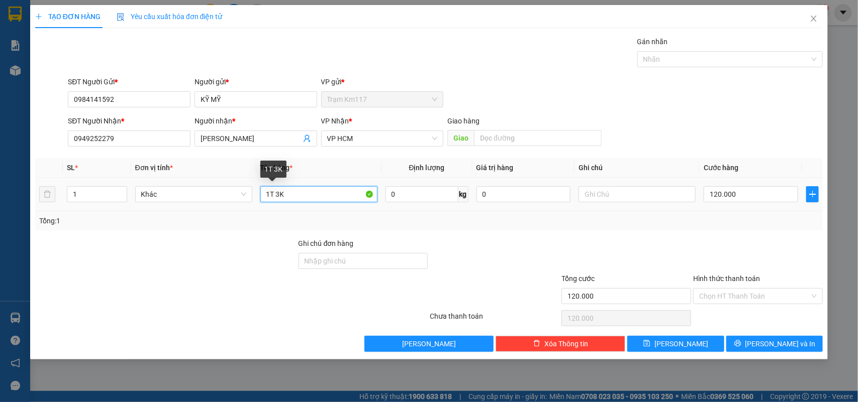
click at [298, 200] on input "1T 3K" at bounding box center [318, 194] width 117 height 16
type input "1"
type input "1T"
click at [747, 197] on input "120.000" at bounding box center [750, 194] width 94 height 16
type input "0"
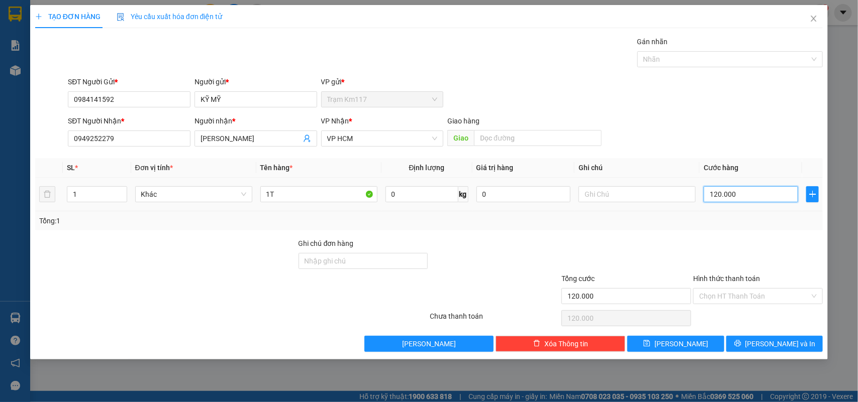
type input "0"
click at [708, 192] on input "0" at bounding box center [750, 194] width 94 height 16
type input "30"
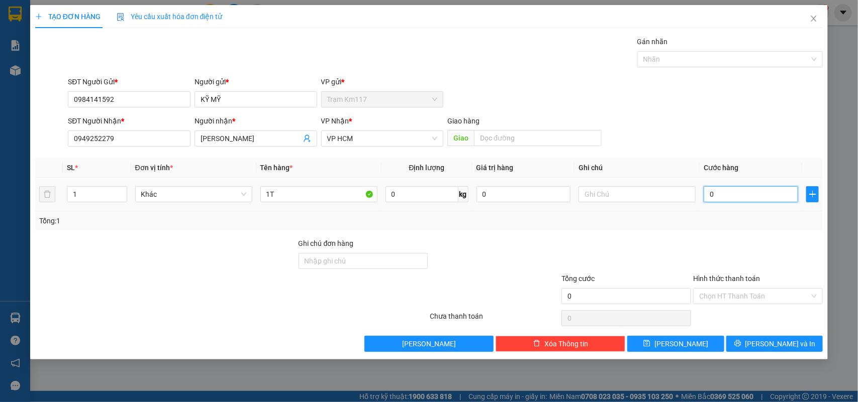
type input "30"
type input "300"
type input "3.000"
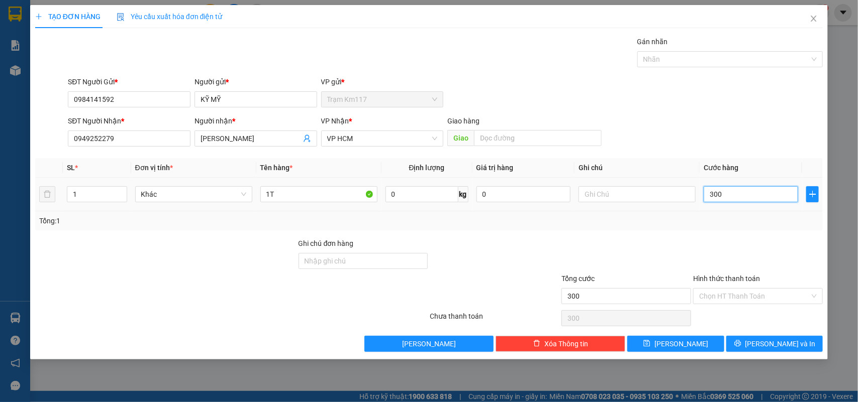
type input "3.000"
type input "30.000"
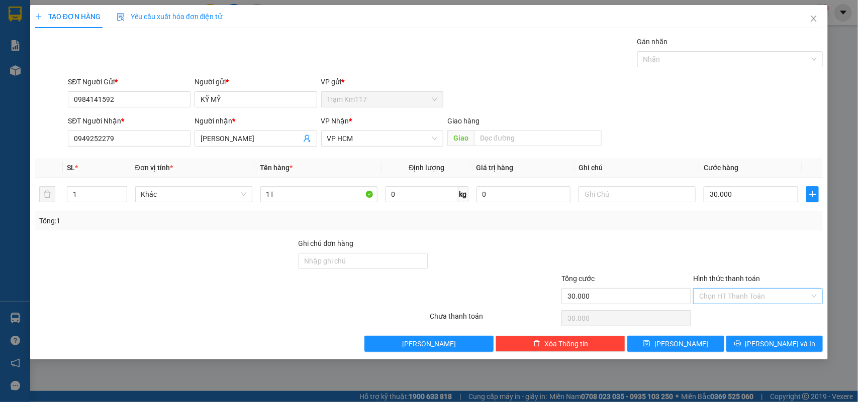
click at [740, 295] on input "Hình thức thanh toán" at bounding box center [754, 296] width 111 height 15
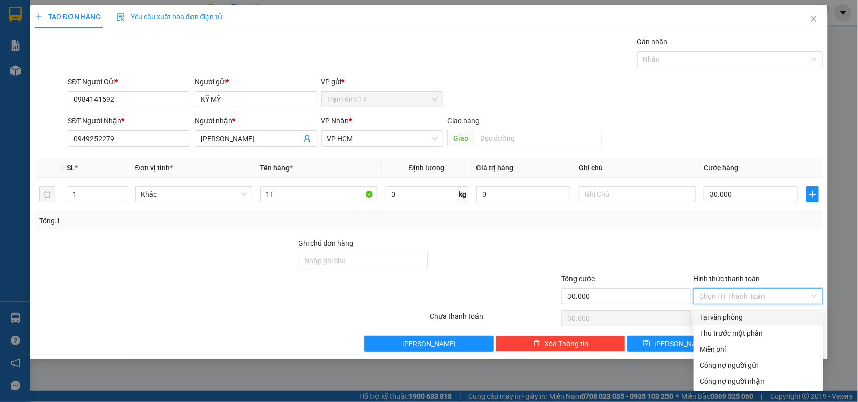
click at [731, 318] on div "Tại văn phòng" at bounding box center [758, 317] width 118 height 11
type input "0"
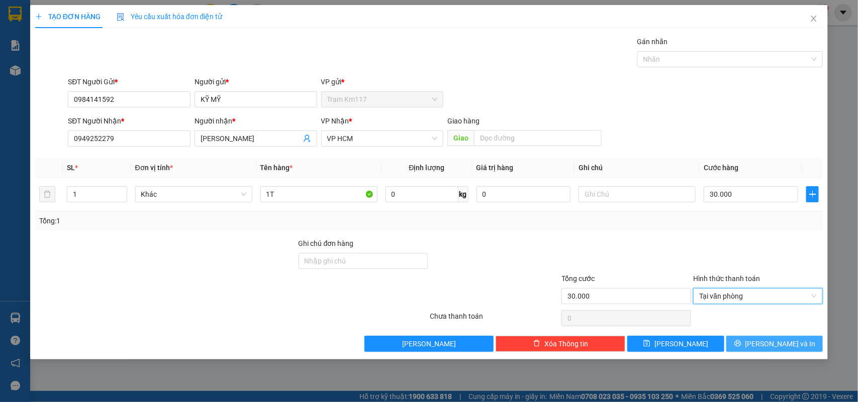
click at [769, 347] on span "Lưu và In" at bounding box center [780, 344] width 70 height 11
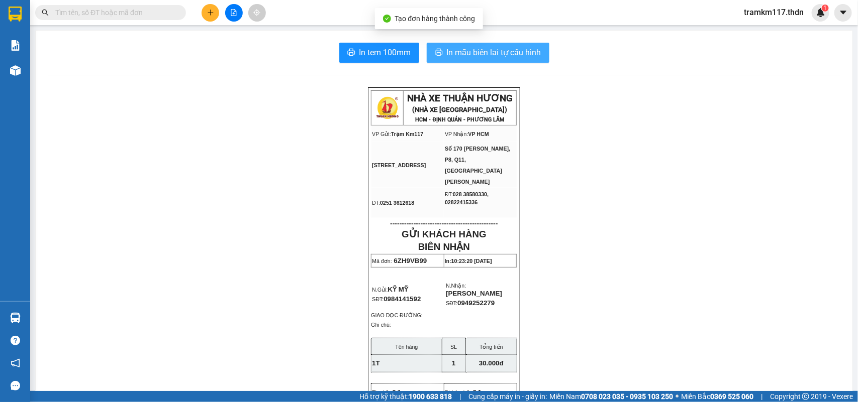
click at [458, 55] on span "In mẫu biên lai tự cấu hình" at bounding box center [494, 52] width 94 height 13
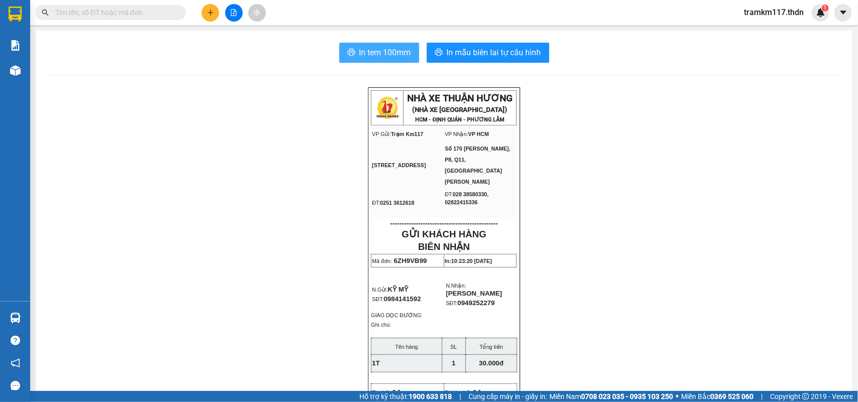
click at [382, 53] on span "In tem 100mm" at bounding box center [385, 52] width 52 height 13
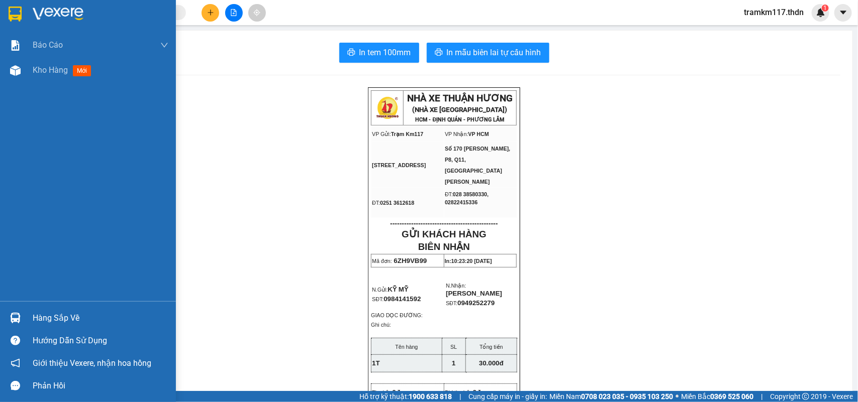
click at [10, 15] on img at bounding box center [15, 14] width 13 height 15
